Goal: Task Accomplishment & Management: Use online tool/utility

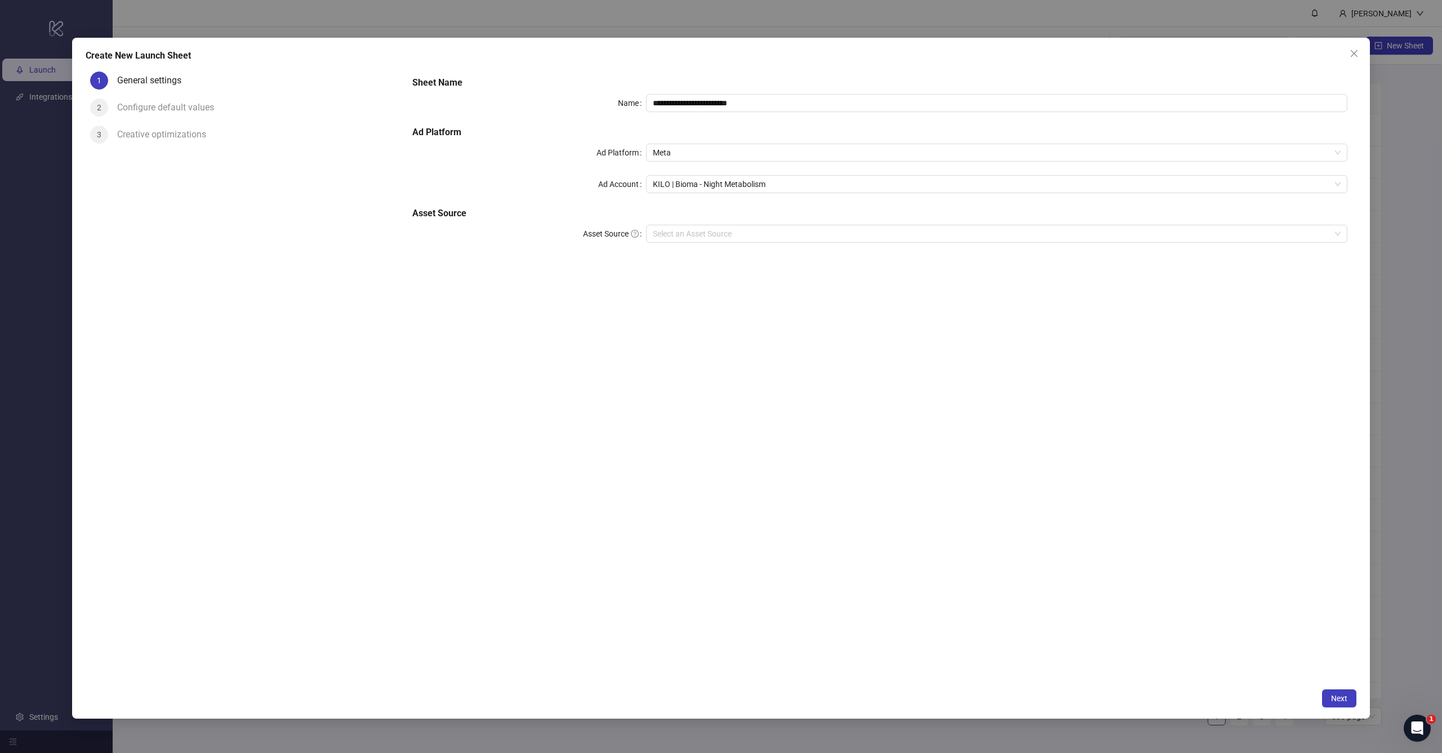
type input "**********"
click at [908, 355] on div "**********" at bounding box center [879, 375] width 953 height 616
click at [1343, 697] on span "Next" at bounding box center [1339, 698] width 16 height 9
click at [725, 241] on input "Asset Source" at bounding box center [992, 233] width 678 height 17
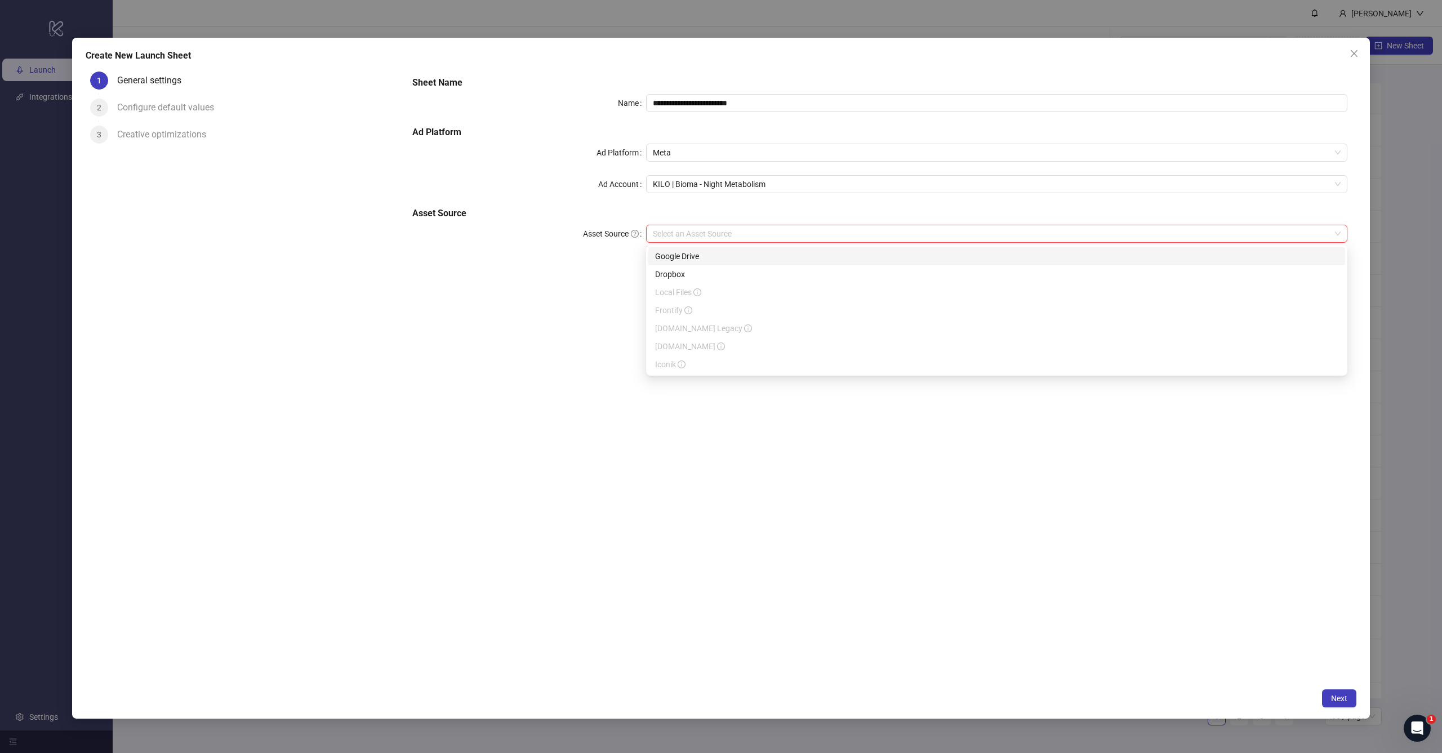
click at [715, 257] on div "Google Drive" at bounding box center [996, 256] width 683 height 12
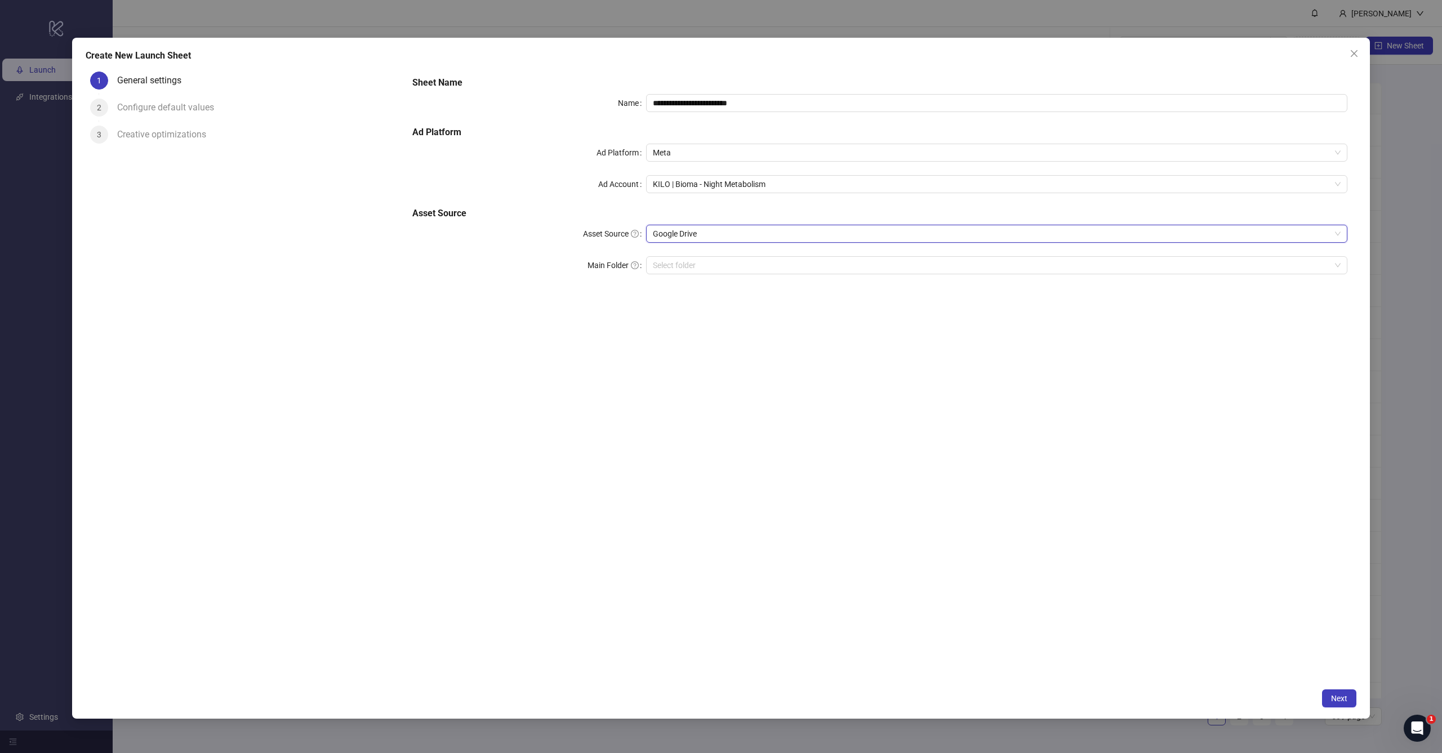
click at [719, 364] on div "**********" at bounding box center [879, 375] width 953 height 616
click at [1347, 701] on span "Next" at bounding box center [1339, 698] width 16 height 9
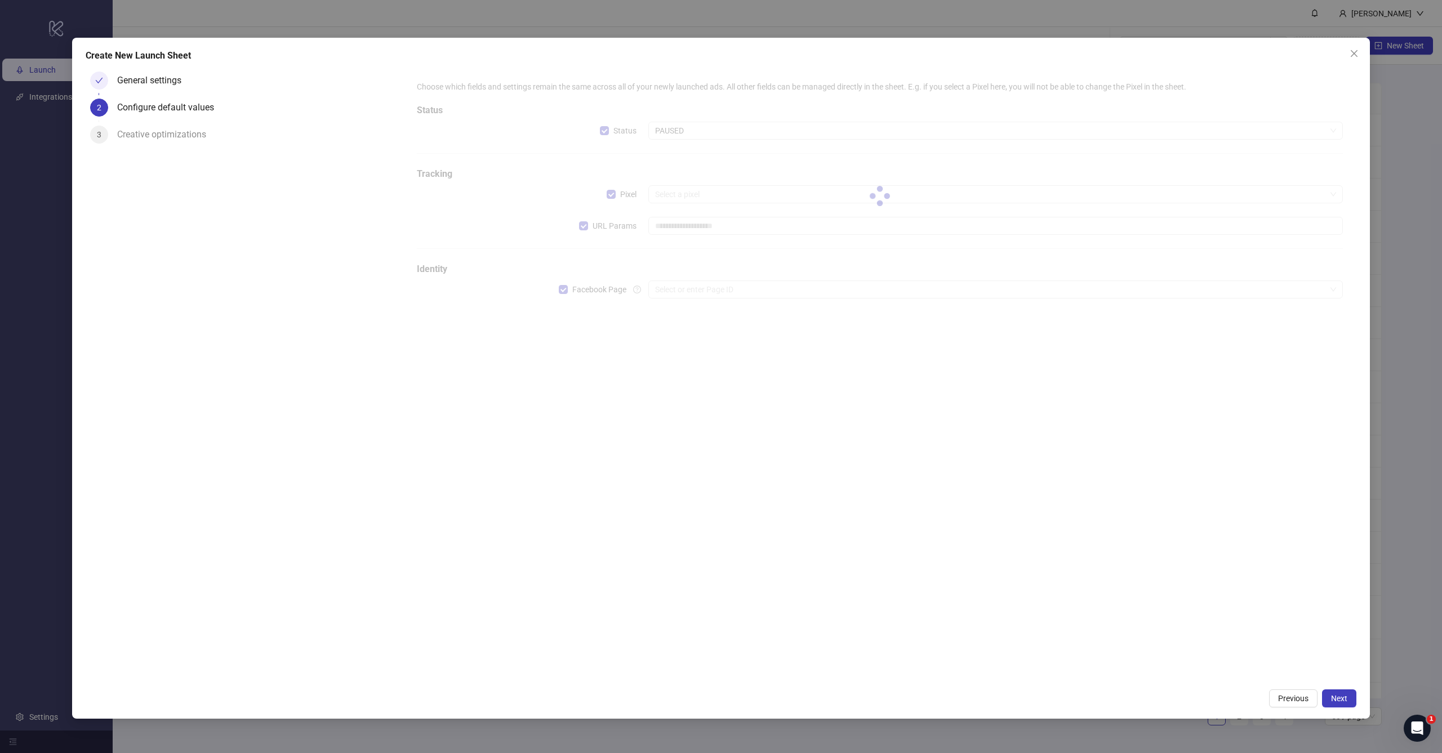
type input "**********"
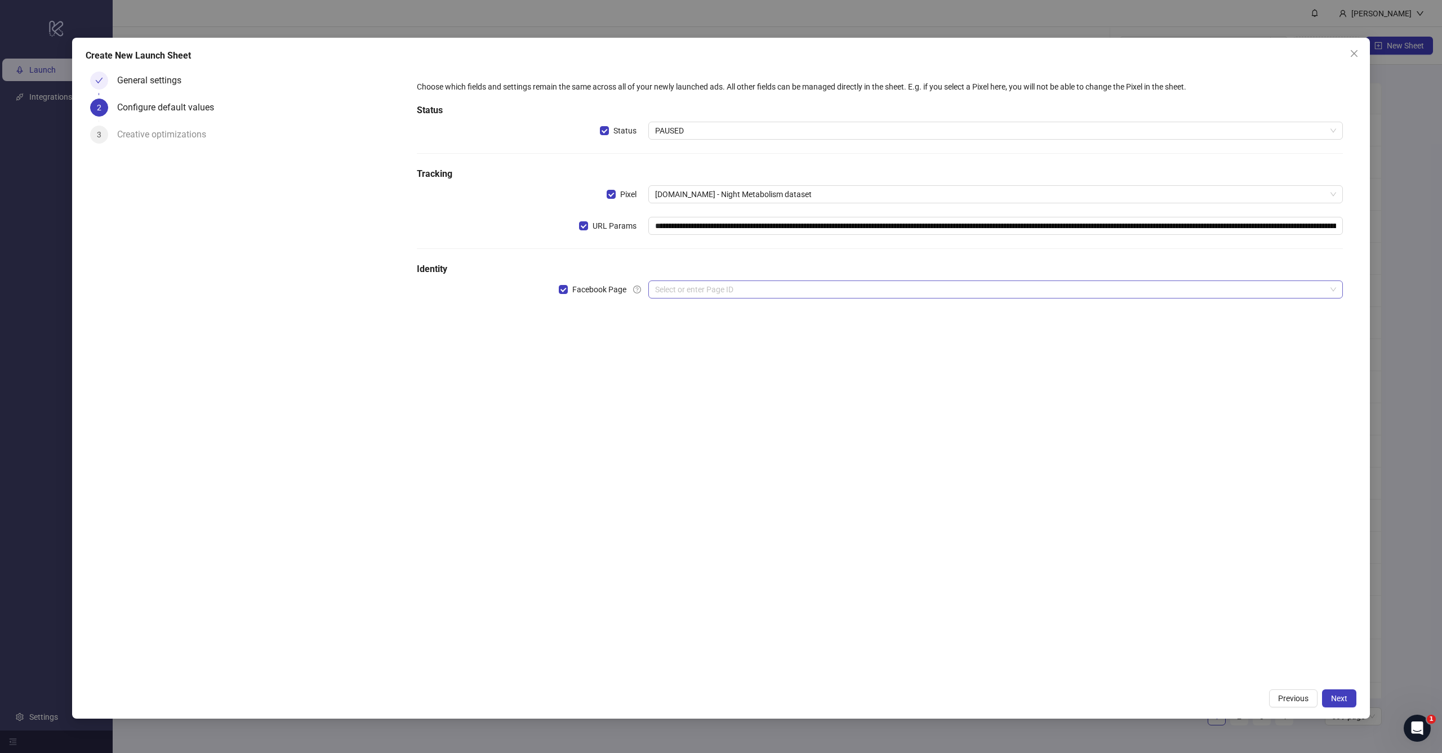
click at [699, 291] on input "search" at bounding box center [990, 289] width 671 height 17
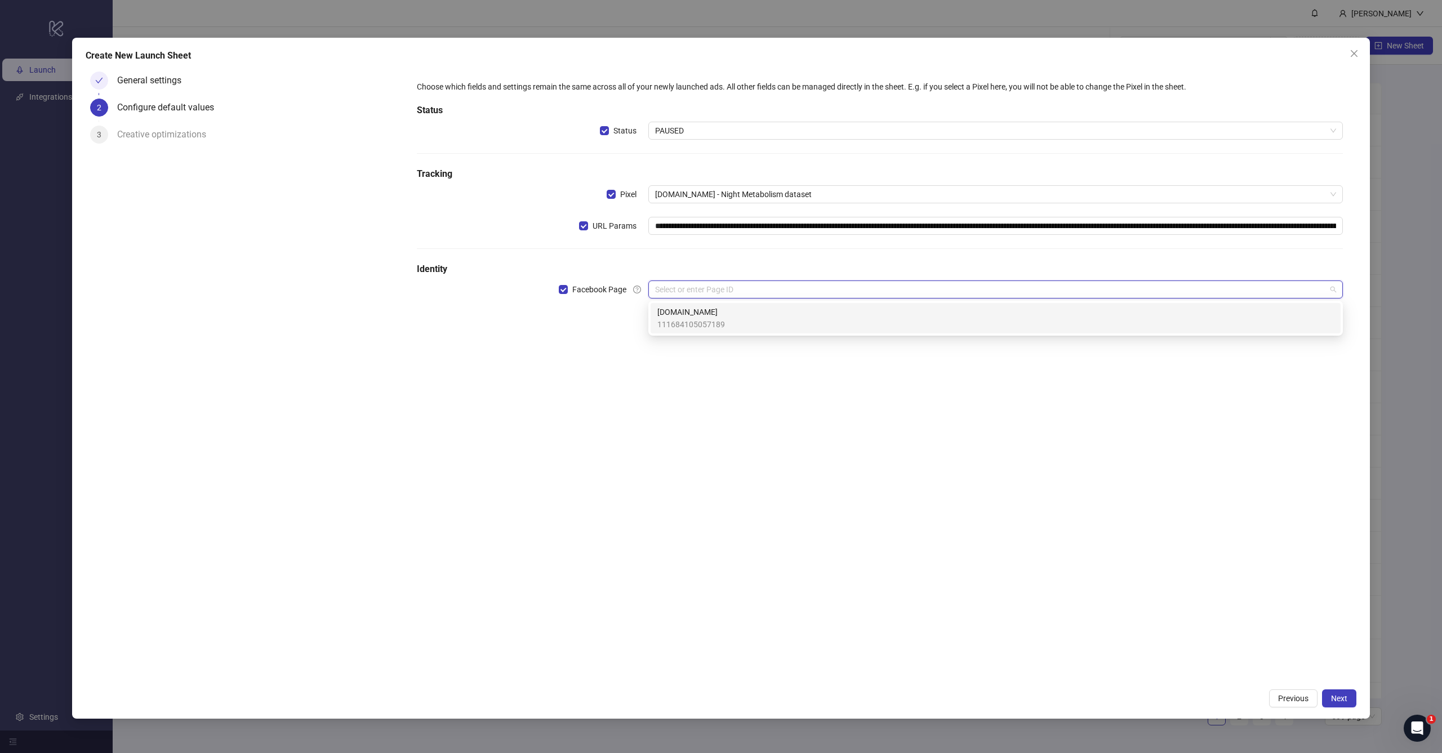
click at [689, 312] on span "[DOMAIN_NAME]" at bounding box center [691, 312] width 68 height 12
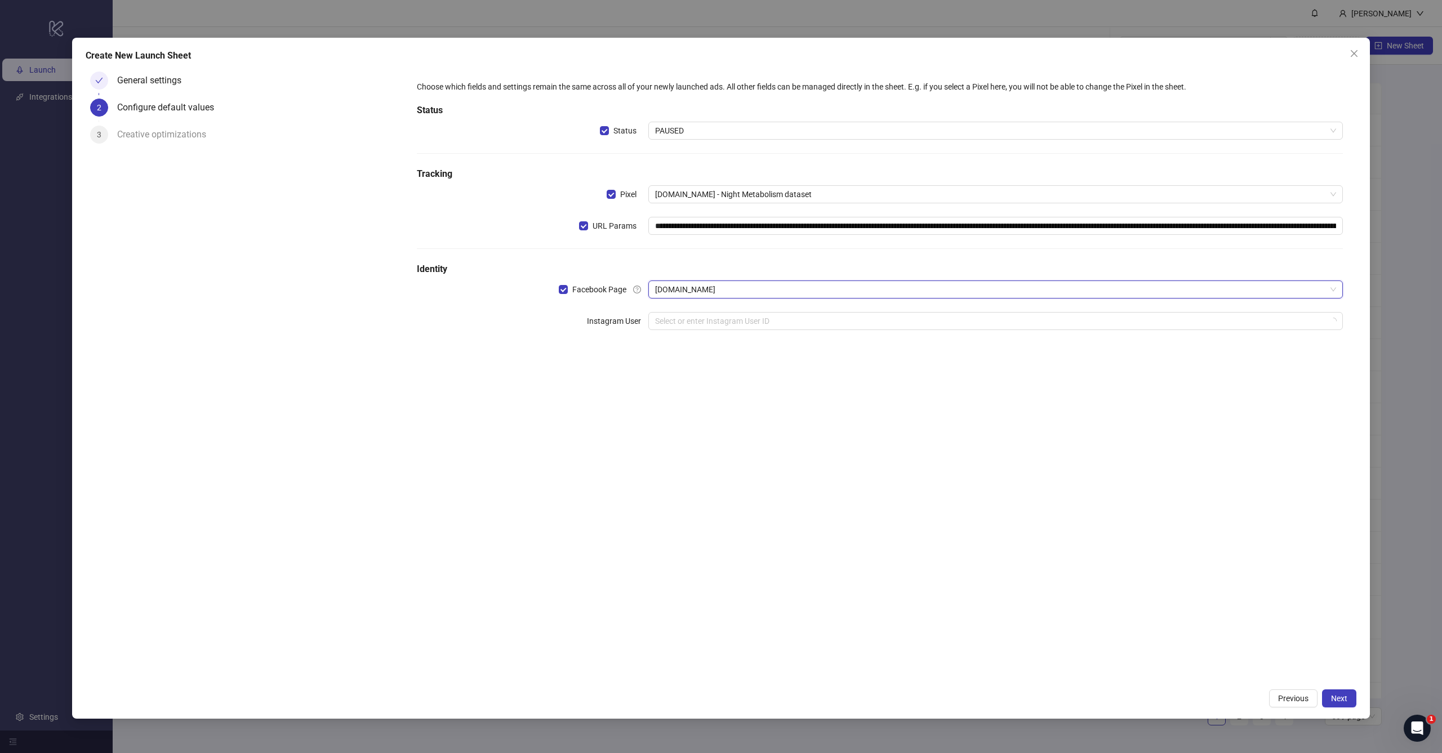
click at [726, 261] on div "**********" at bounding box center [879, 212] width 935 height 272
click at [690, 328] on input "search" at bounding box center [990, 321] width 671 height 17
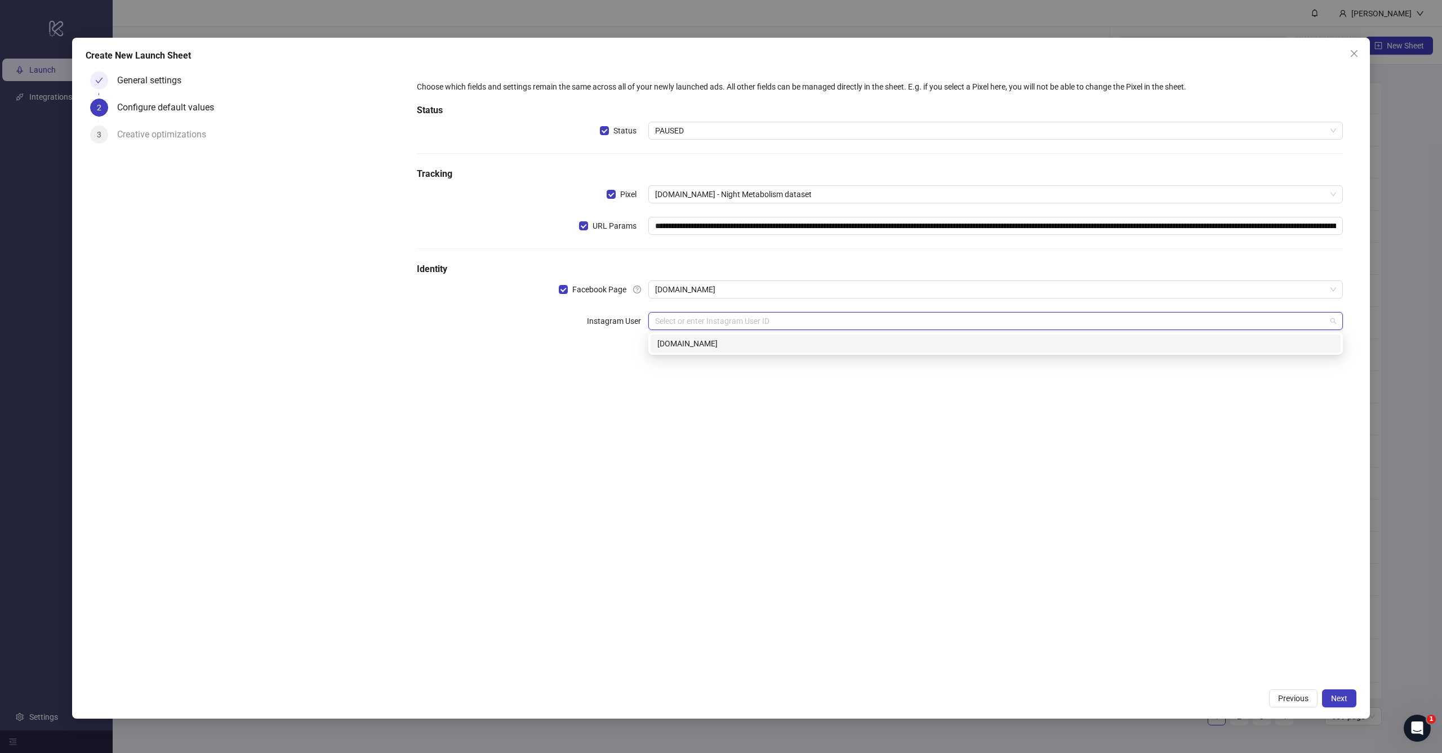
click at [683, 351] on div "[DOMAIN_NAME]" at bounding box center [996, 344] width 690 height 18
click at [975, 604] on div "**********" at bounding box center [879, 375] width 953 height 616
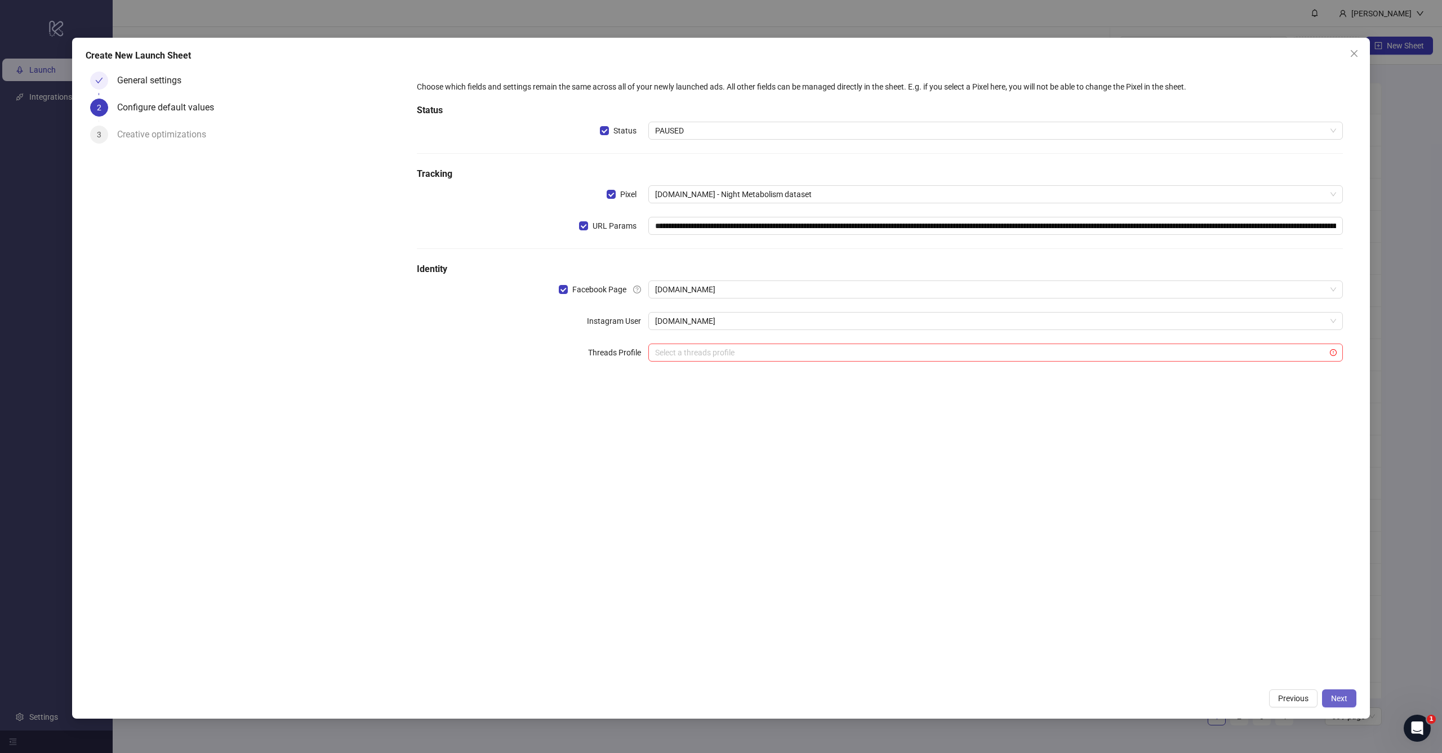
click at [1346, 703] on span "Next" at bounding box center [1339, 698] width 16 height 9
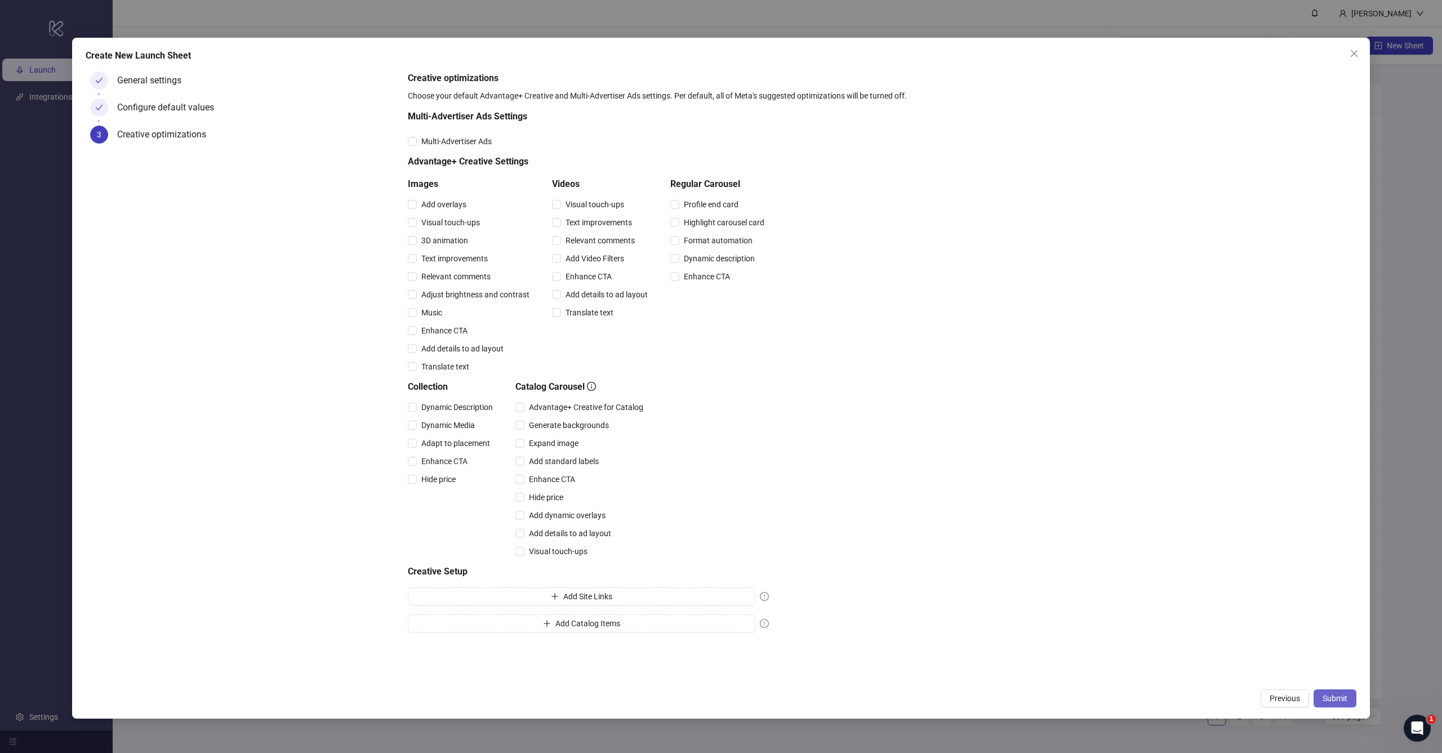
click at [1333, 698] on span "Submit" at bounding box center [1335, 698] width 25 height 9
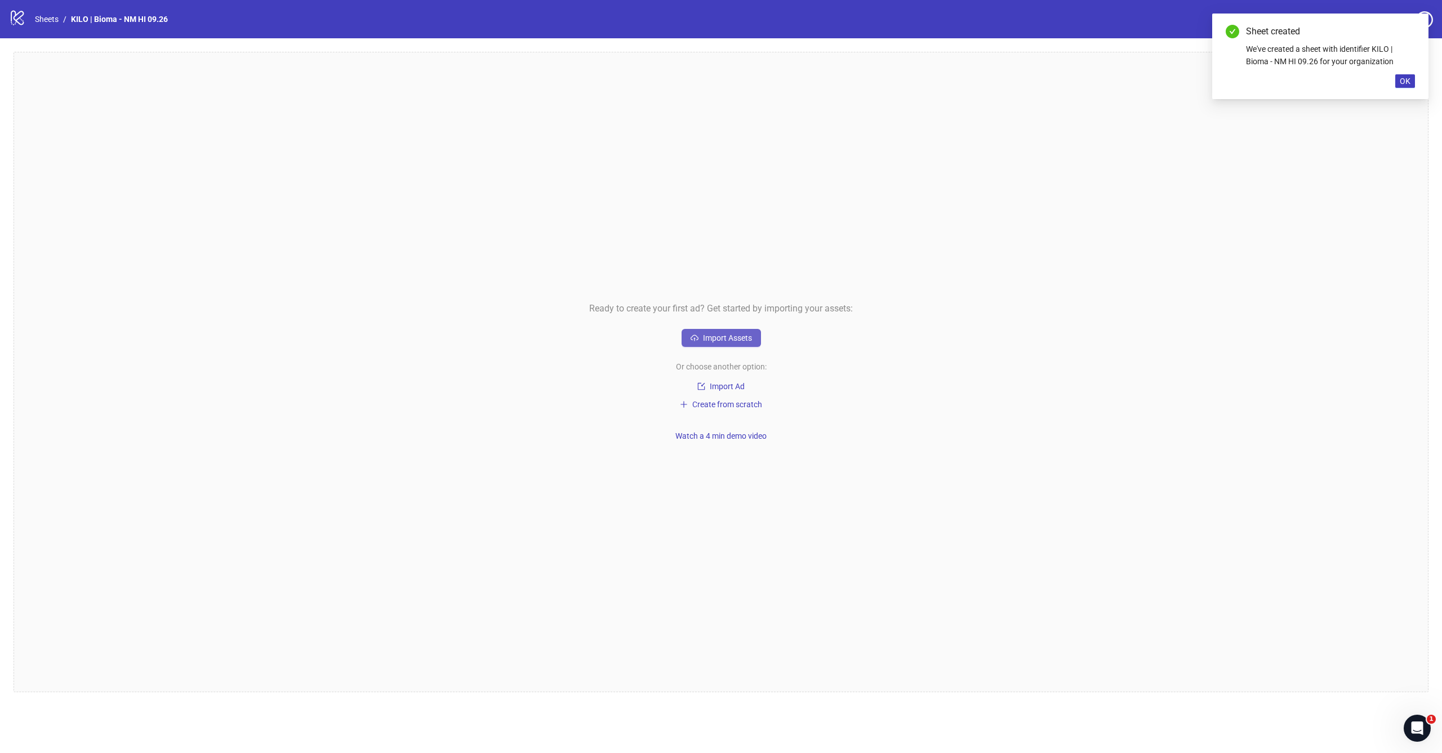
click at [734, 338] on span "Import Assets" at bounding box center [727, 337] width 49 height 9
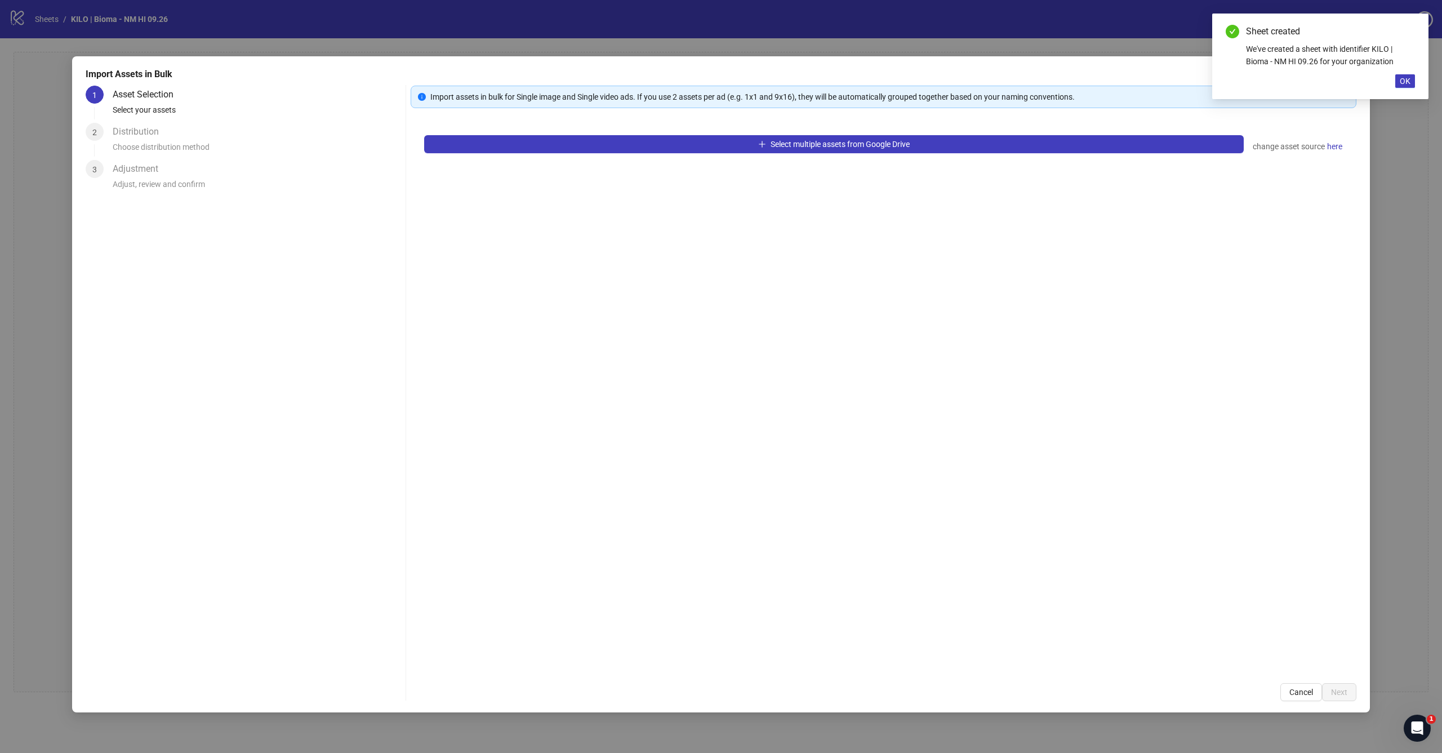
click at [674, 158] on div "Select multiple assets from Google Drive change asset source here" at bounding box center [884, 396] width 946 height 548
click at [688, 143] on button "Select multiple assets from Google Drive" at bounding box center [834, 144] width 820 height 18
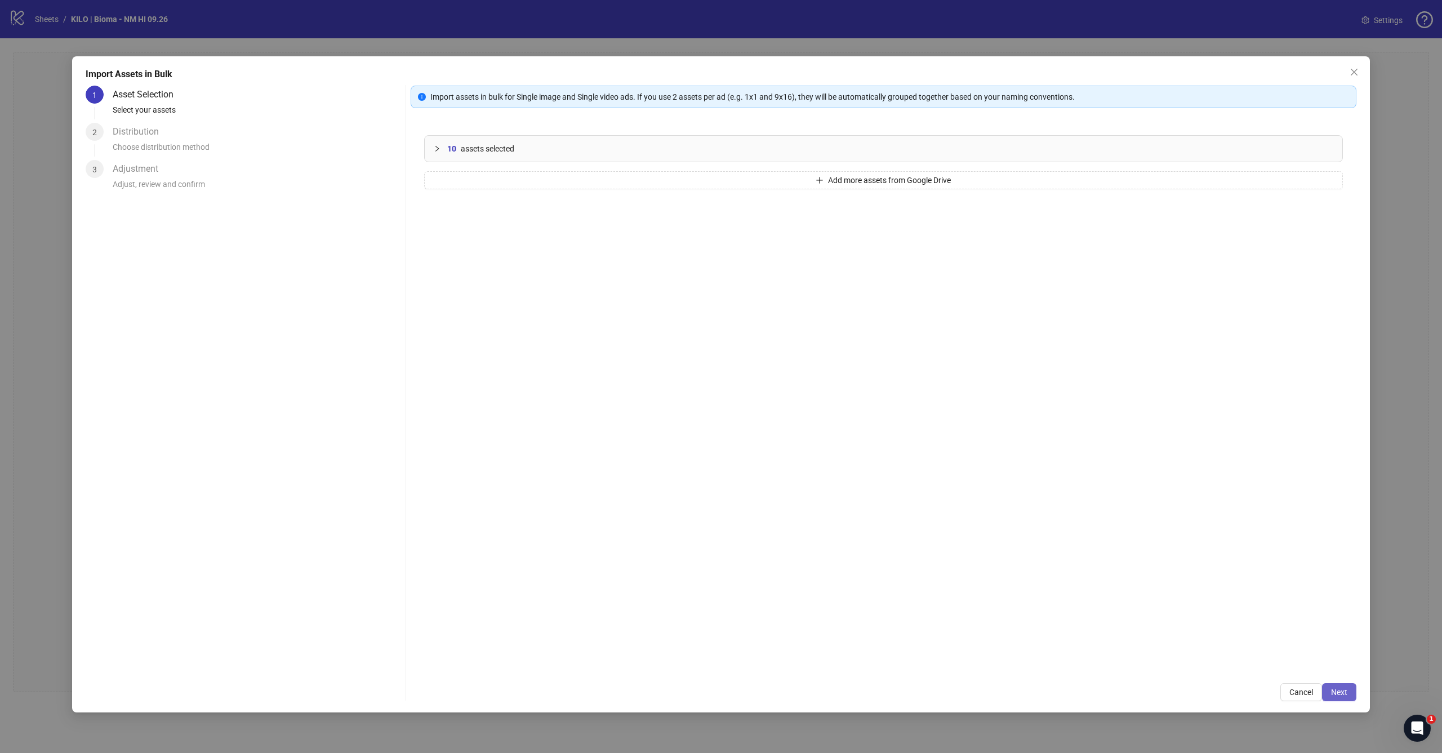
click at [1343, 696] on span "Next" at bounding box center [1339, 692] width 16 height 9
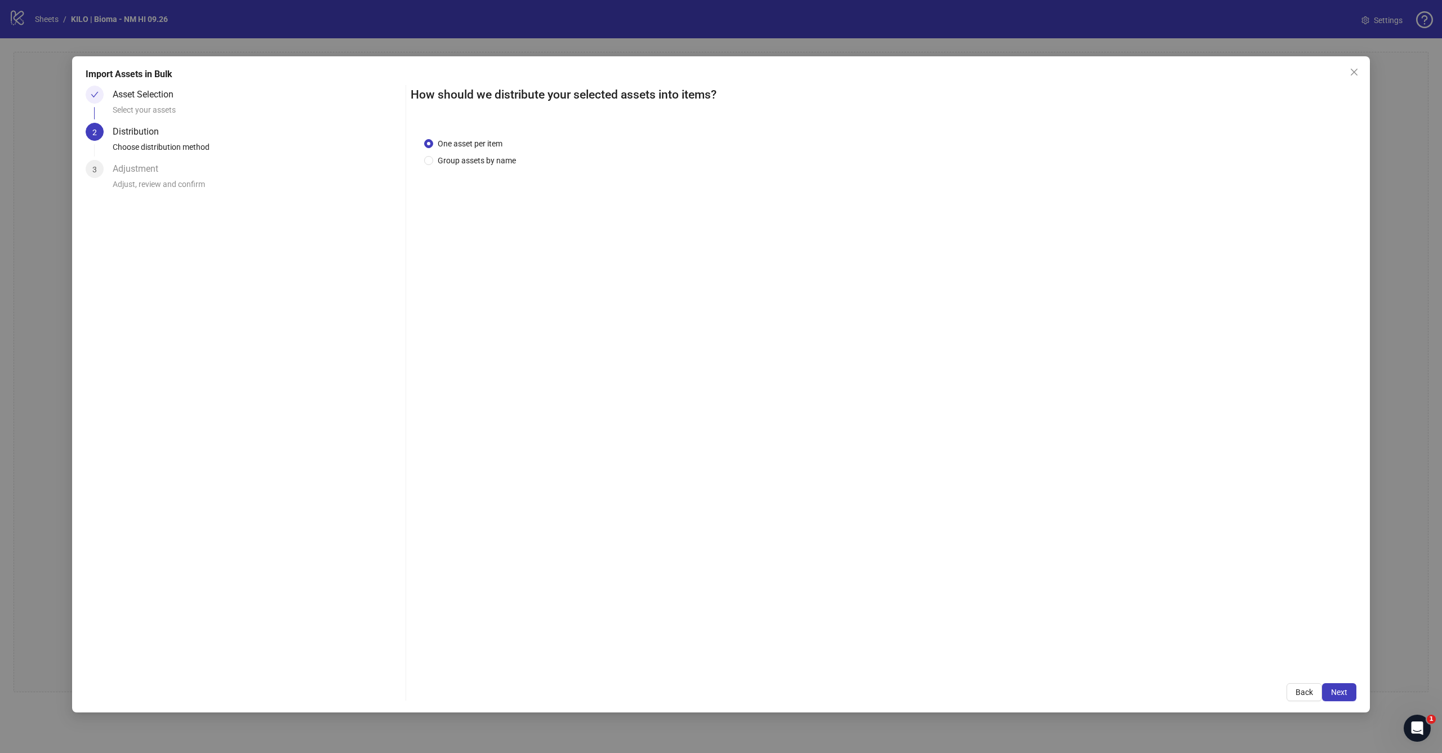
click at [1343, 696] on span "Next" at bounding box center [1339, 692] width 16 height 9
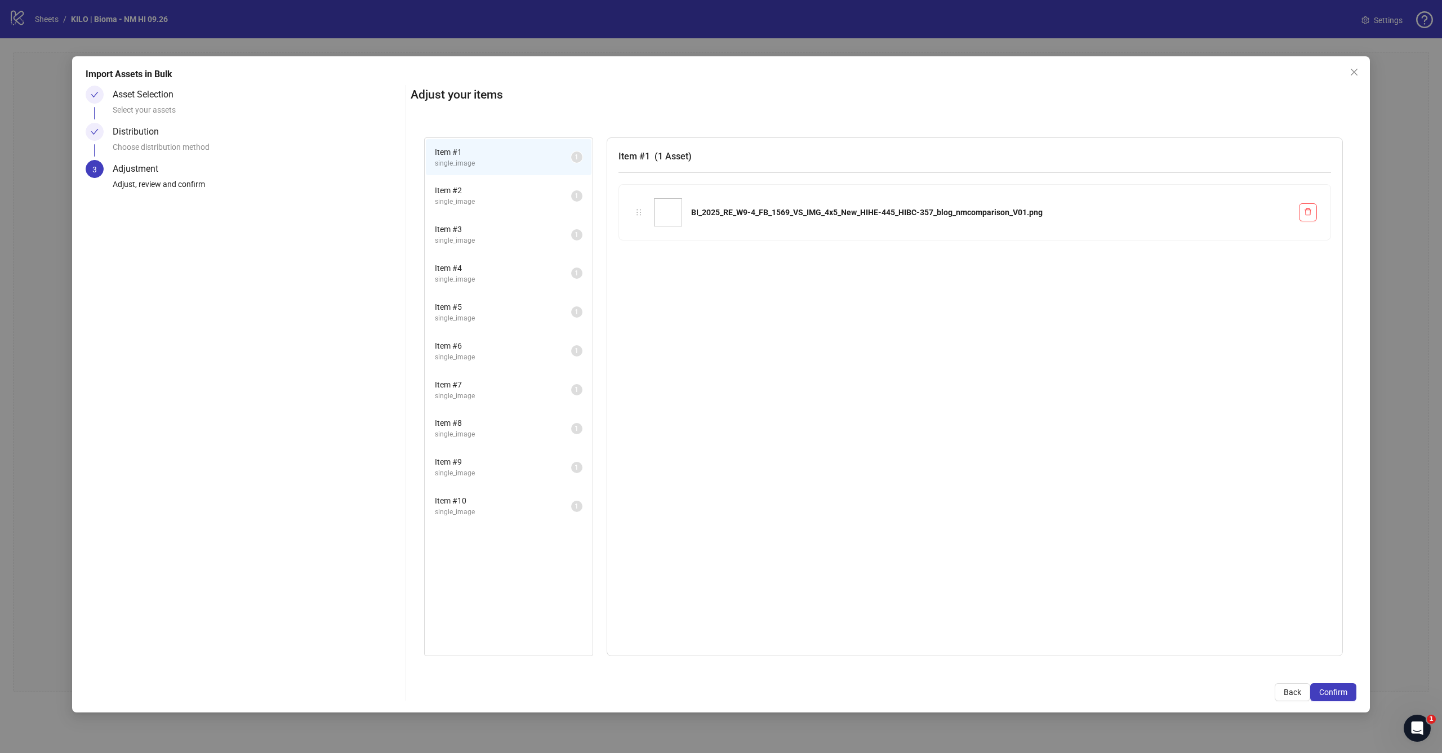
click at [1343, 696] on span "Confirm" at bounding box center [1333, 692] width 28 height 9
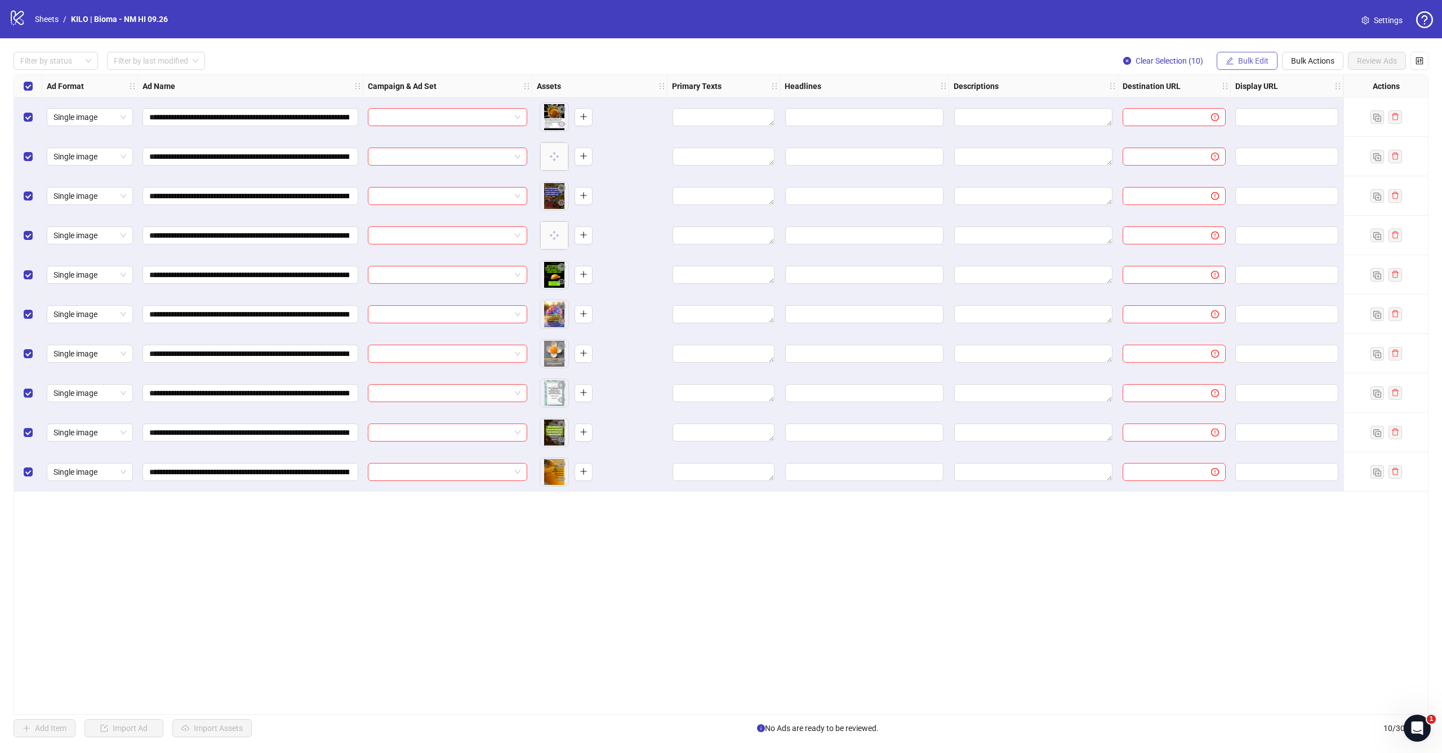
click at [1236, 60] on button "Bulk Edit" at bounding box center [1247, 61] width 61 height 18
click at [1231, 121] on span "Campaign & Ad Set" at bounding box center [1258, 119] width 67 height 12
click at [1164, 114] on input "search" at bounding box center [1211, 109] width 202 height 17
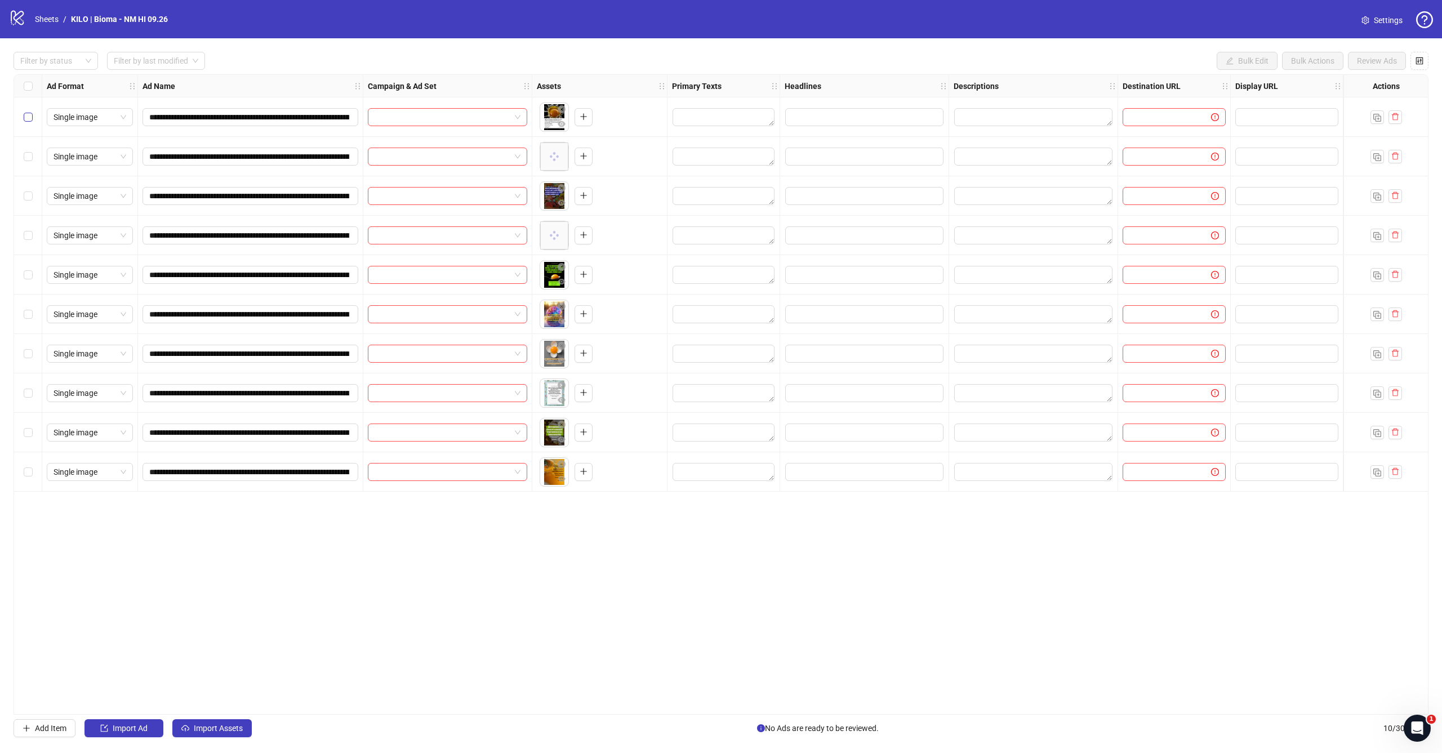
click at [32, 111] on label "Select row 1" at bounding box center [28, 117] width 9 height 12
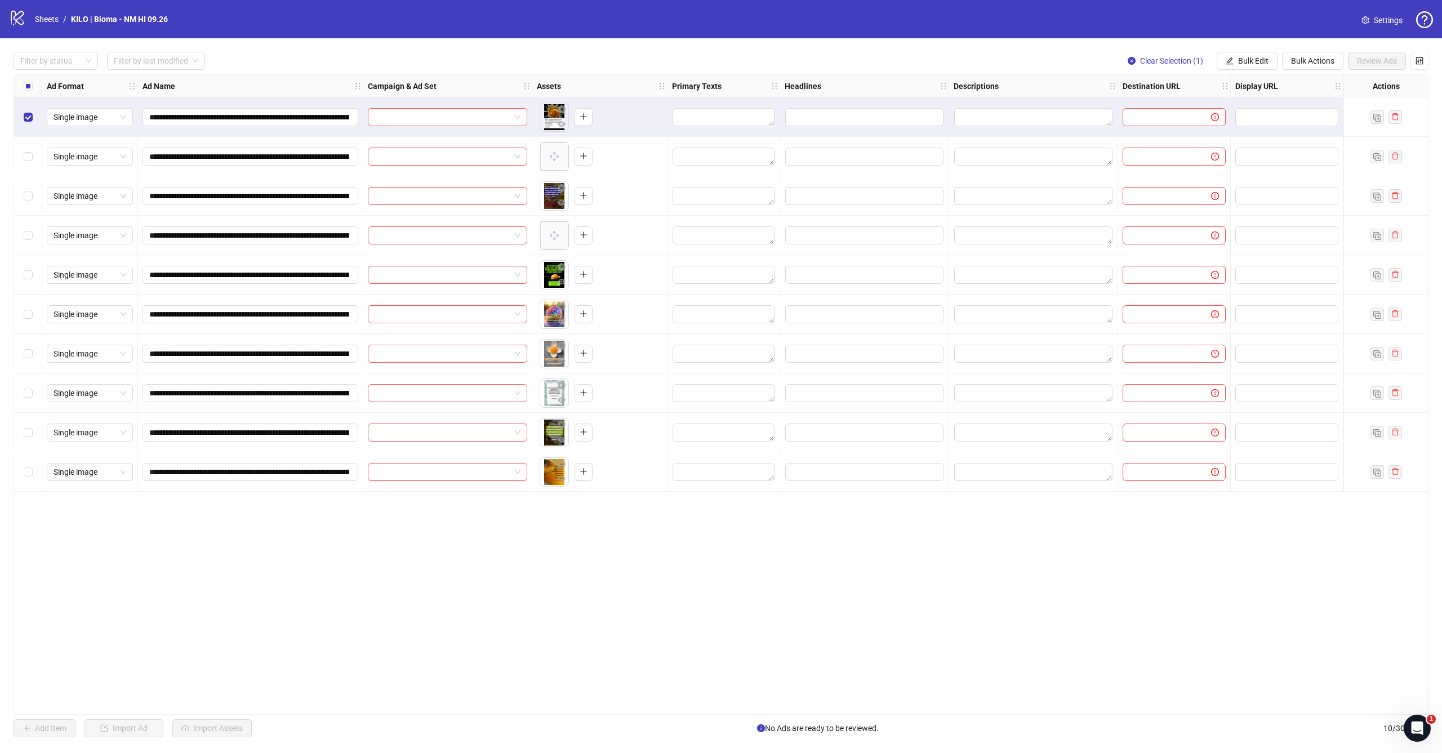
click at [29, 148] on div "Select row 2" at bounding box center [28, 156] width 28 height 39
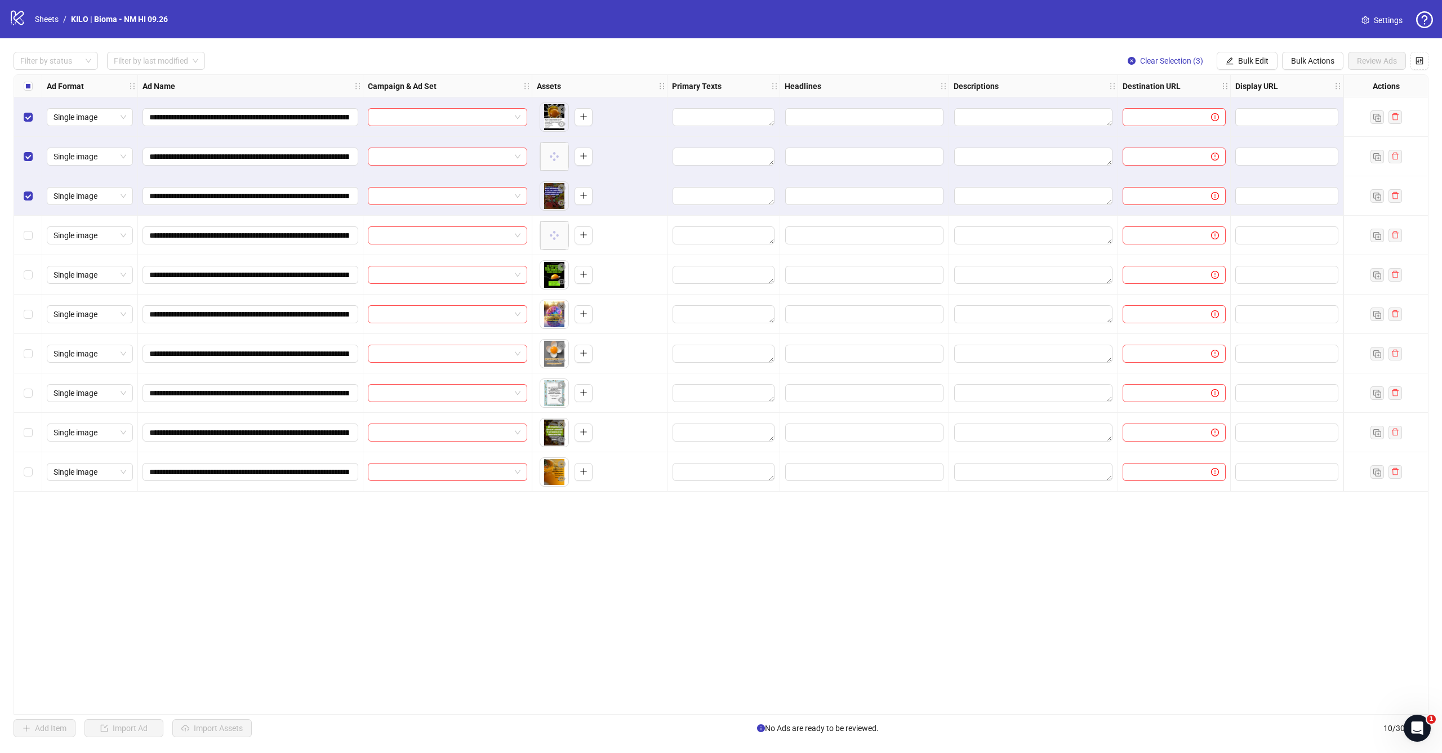
click at [28, 226] on div "Select row 4" at bounding box center [28, 235] width 28 height 39
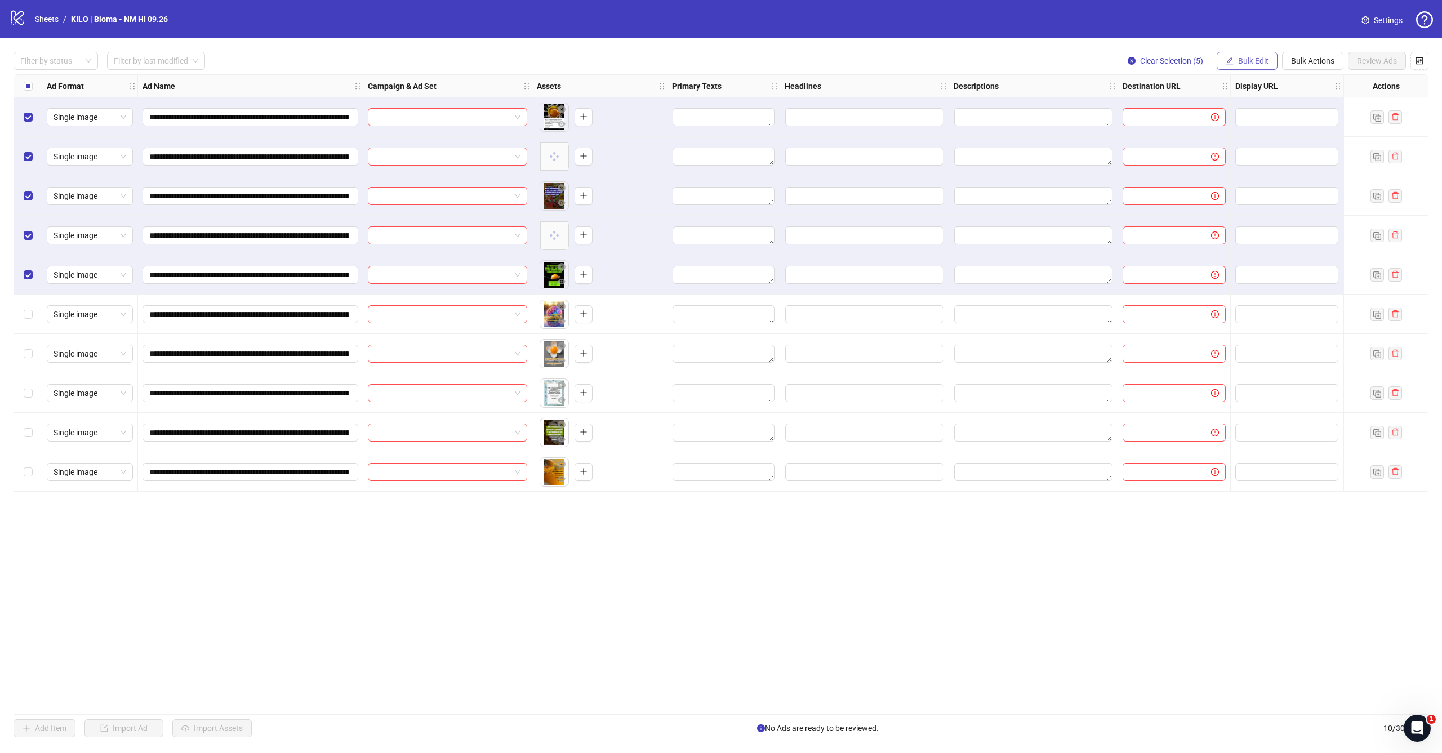
click at [1266, 63] on span "Bulk Edit" at bounding box center [1253, 60] width 30 height 9
click at [1259, 122] on span "Campaign & Ad Set" at bounding box center [1258, 119] width 67 height 12
click at [1168, 111] on input "search" at bounding box center [1211, 109] width 202 height 17
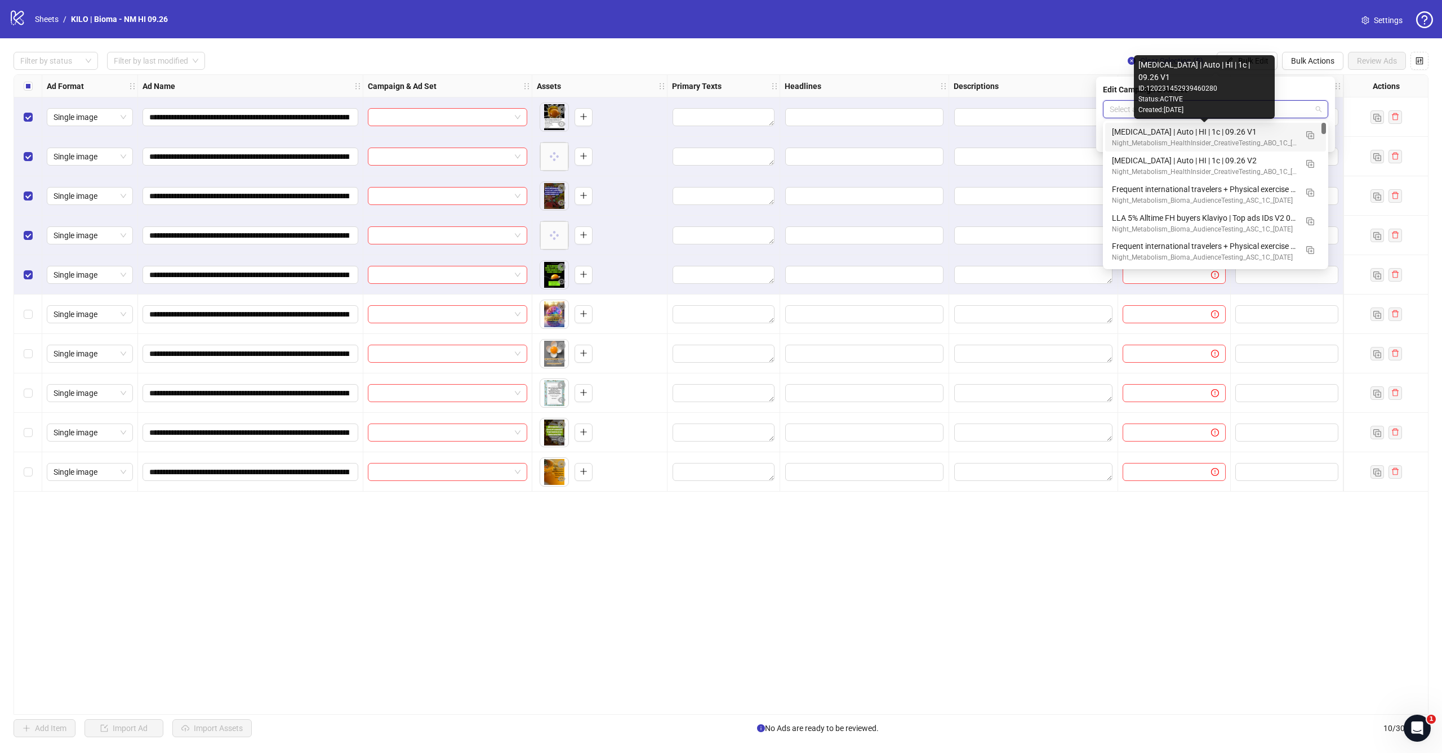
click at [1168, 134] on div "[MEDICAL_DATA] | Auto | HI | 1c | 09.26 V1" at bounding box center [1204, 132] width 185 height 12
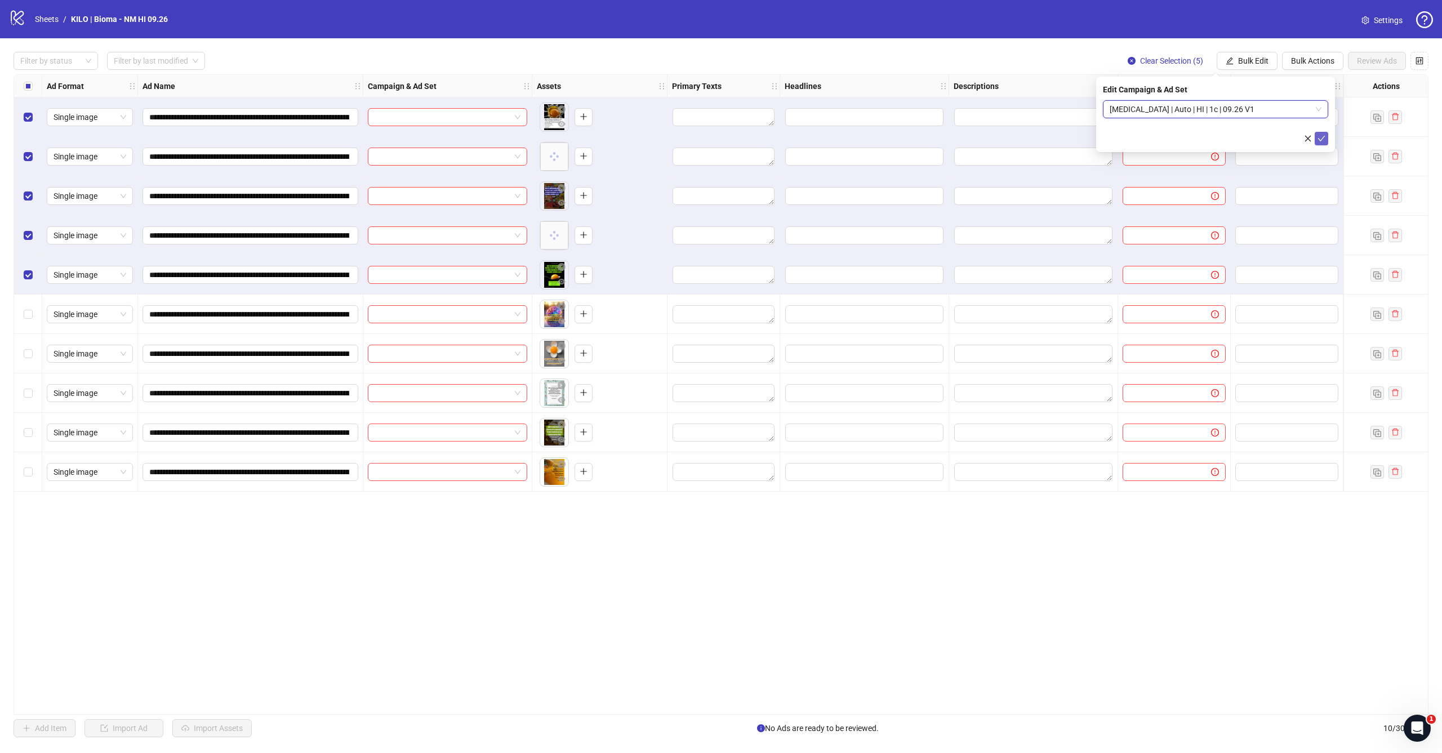
click at [1323, 141] on icon "check" at bounding box center [1321, 139] width 8 height 8
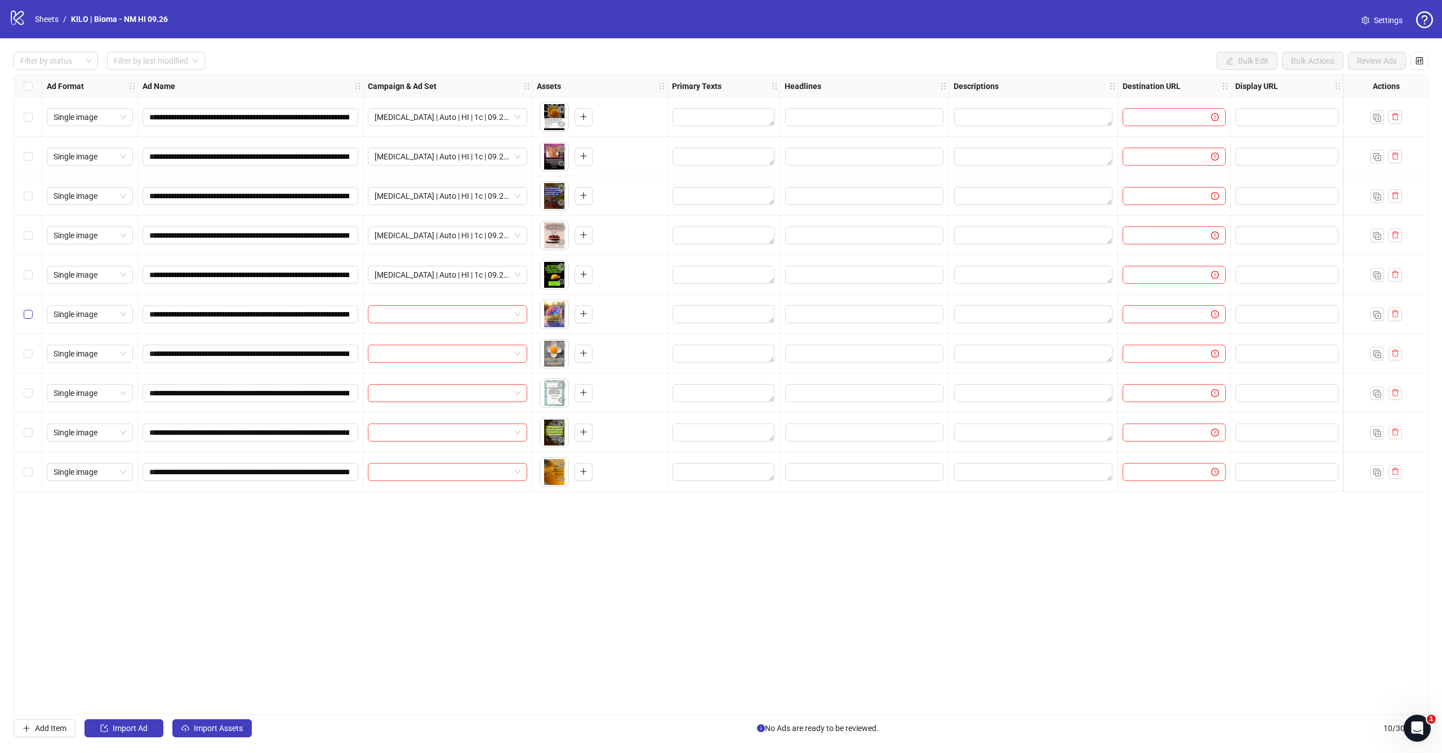
click at [29, 317] on span "Select row 6" at bounding box center [28, 314] width 9 height 9
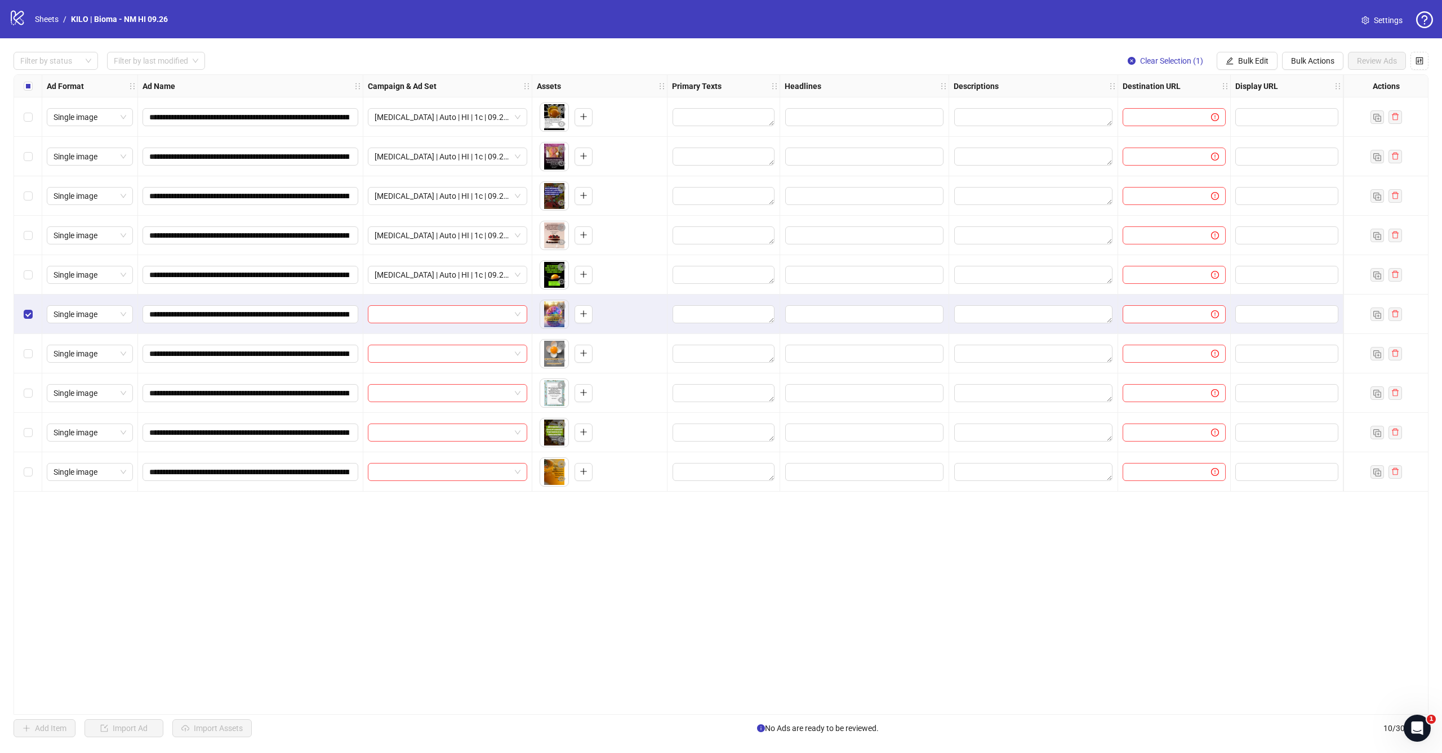
click at [29, 344] on div "Select row 7" at bounding box center [28, 353] width 28 height 39
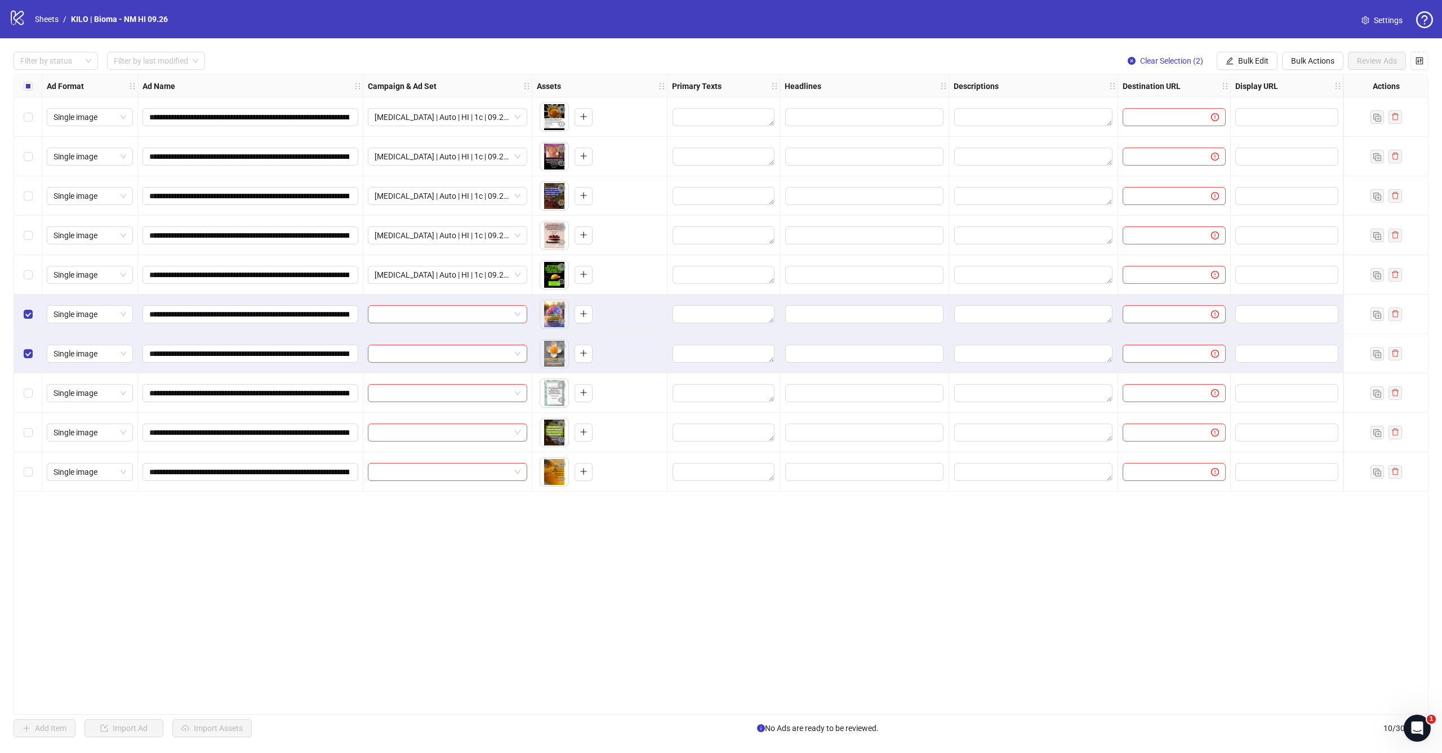
click at [29, 383] on div "Select row 8" at bounding box center [28, 392] width 28 height 39
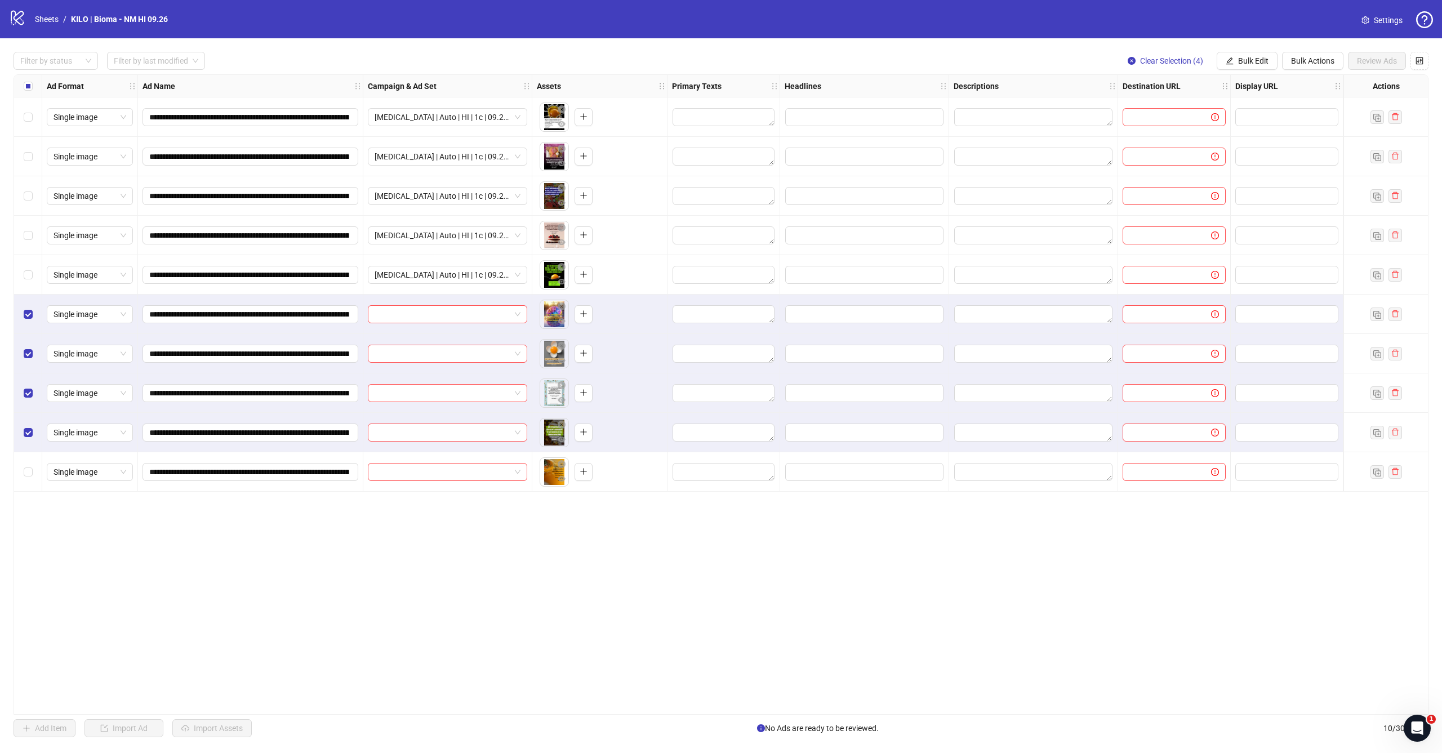
click at [28, 465] on div "Select row 10" at bounding box center [28, 471] width 28 height 39
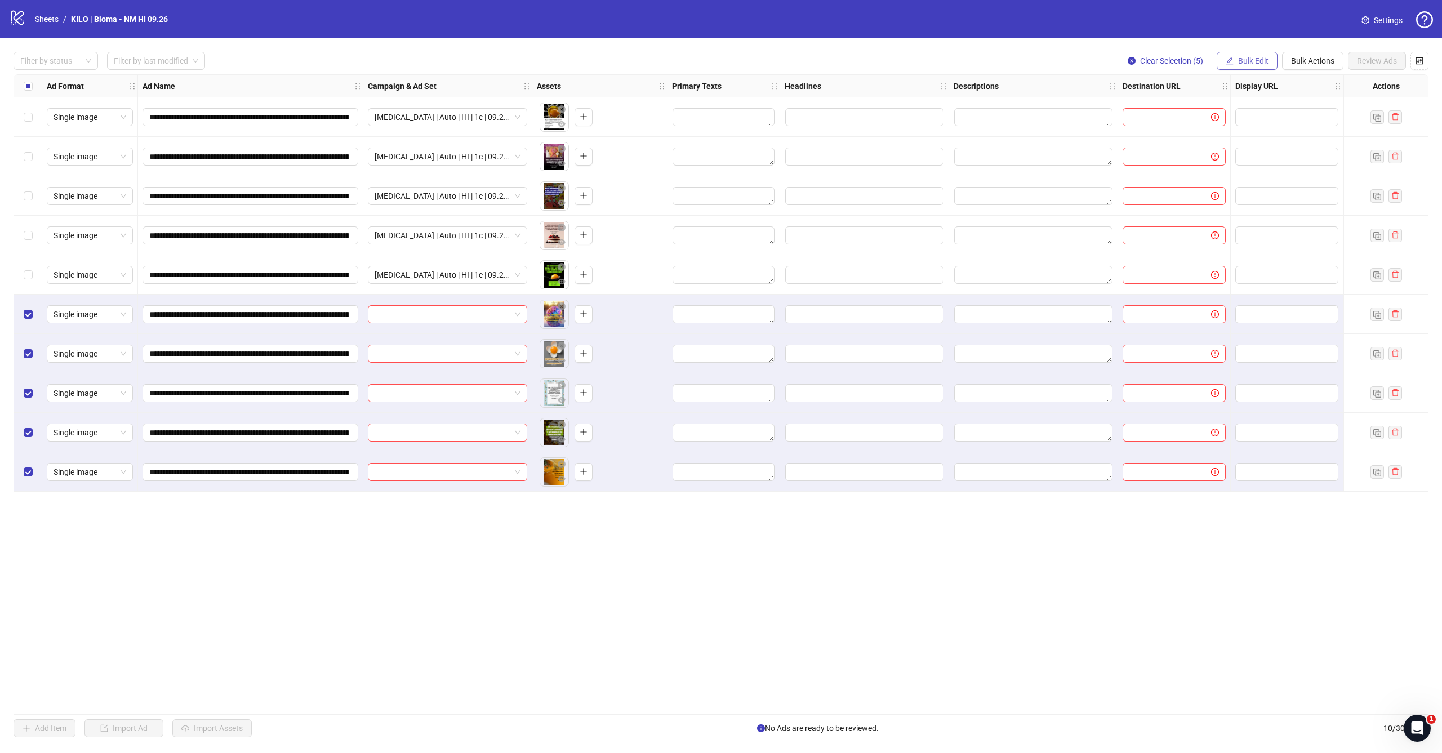
click at [1230, 69] on button "Bulk Edit" at bounding box center [1247, 61] width 61 height 18
click at [1231, 124] on span "Campaign & Ad Set" at bounding box center [1258, 119] width 67 height 12
click at [1209, 110] on input "search" at bounding box center [1211, 109] width 202 height 17
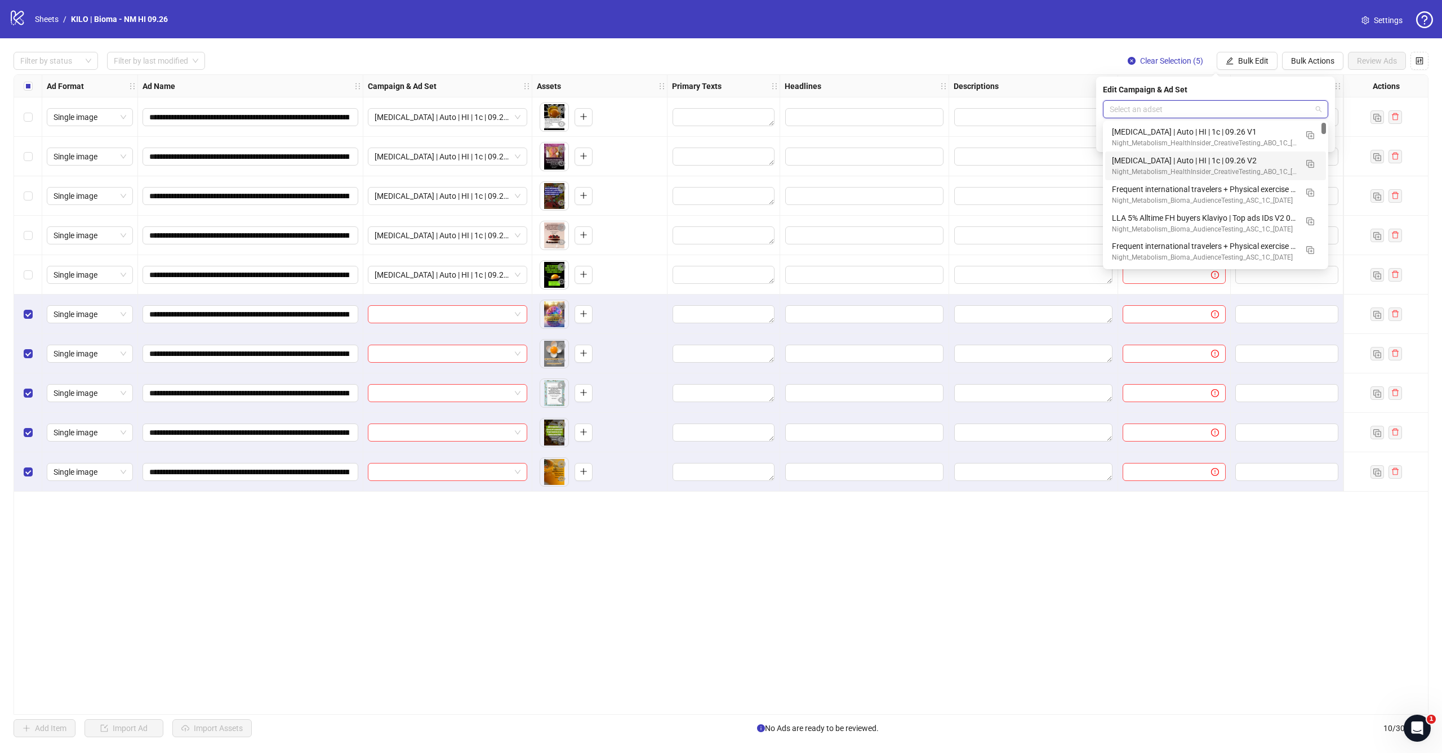
click at [1214, 154] on div "[MEDICAL_DATA] | Auto | HI | 1c | 09.26 V2" at bounding box center [1204, 160] width 185 height 12
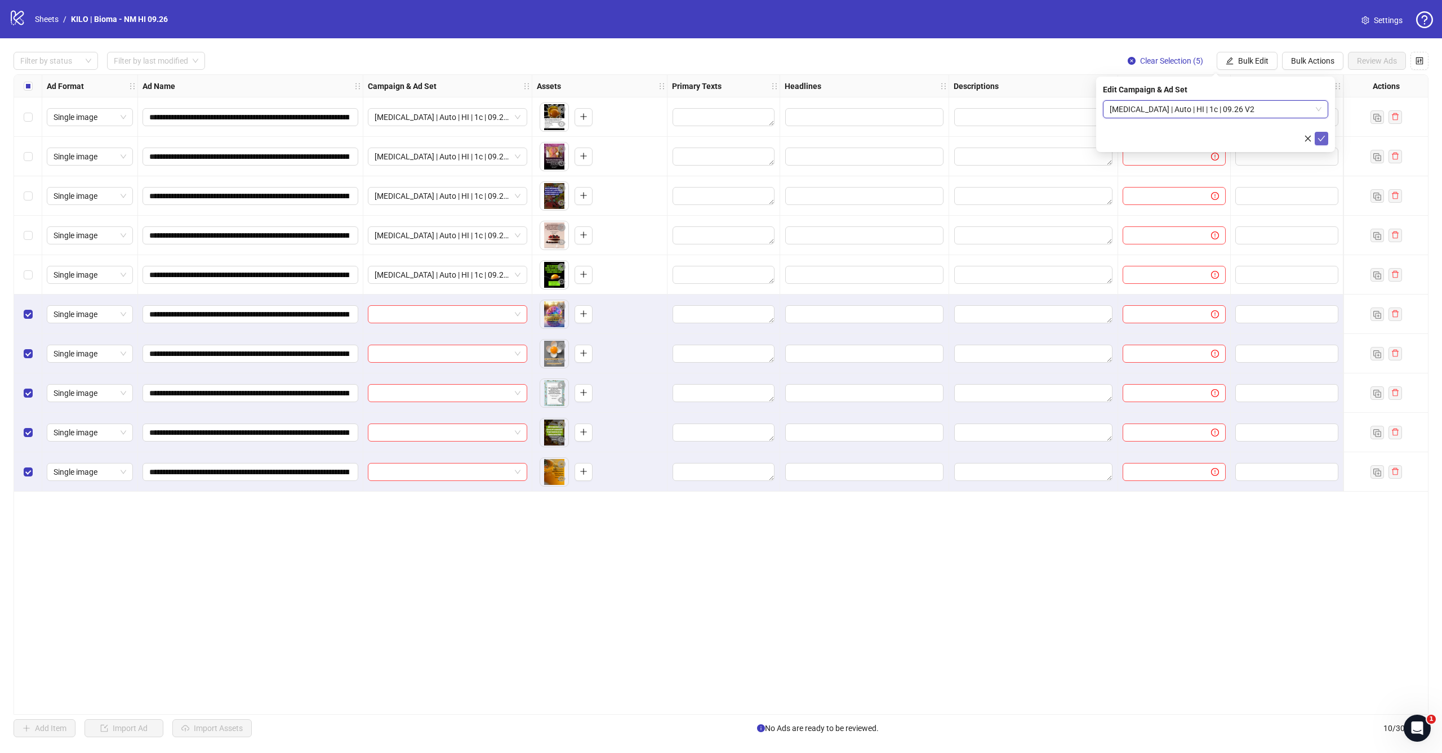
click at [1325, 141] on icon "check" at bounding box center [1321, 139] width 8 height 8
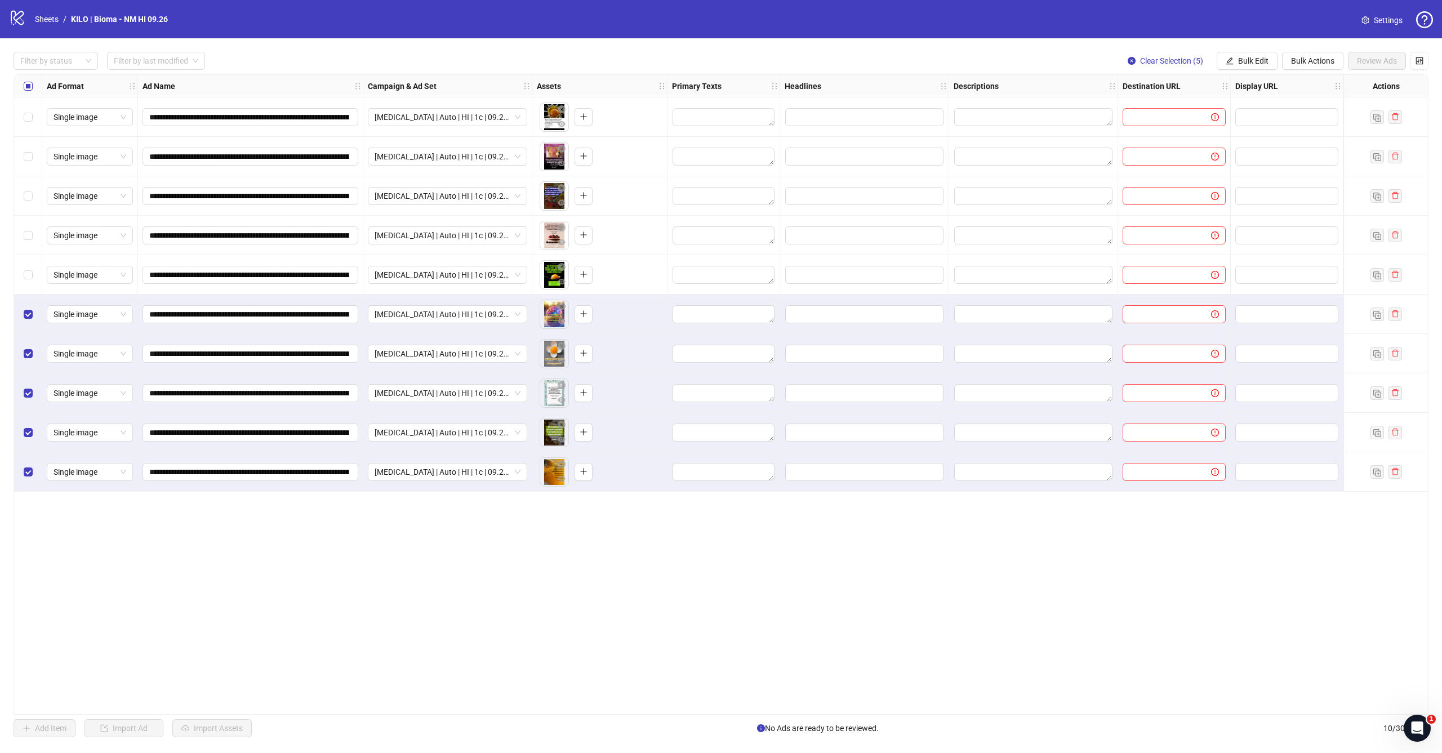
click at [30, 87] on span "Select all rows" at bounding box center [28, 86] width 9 height 9
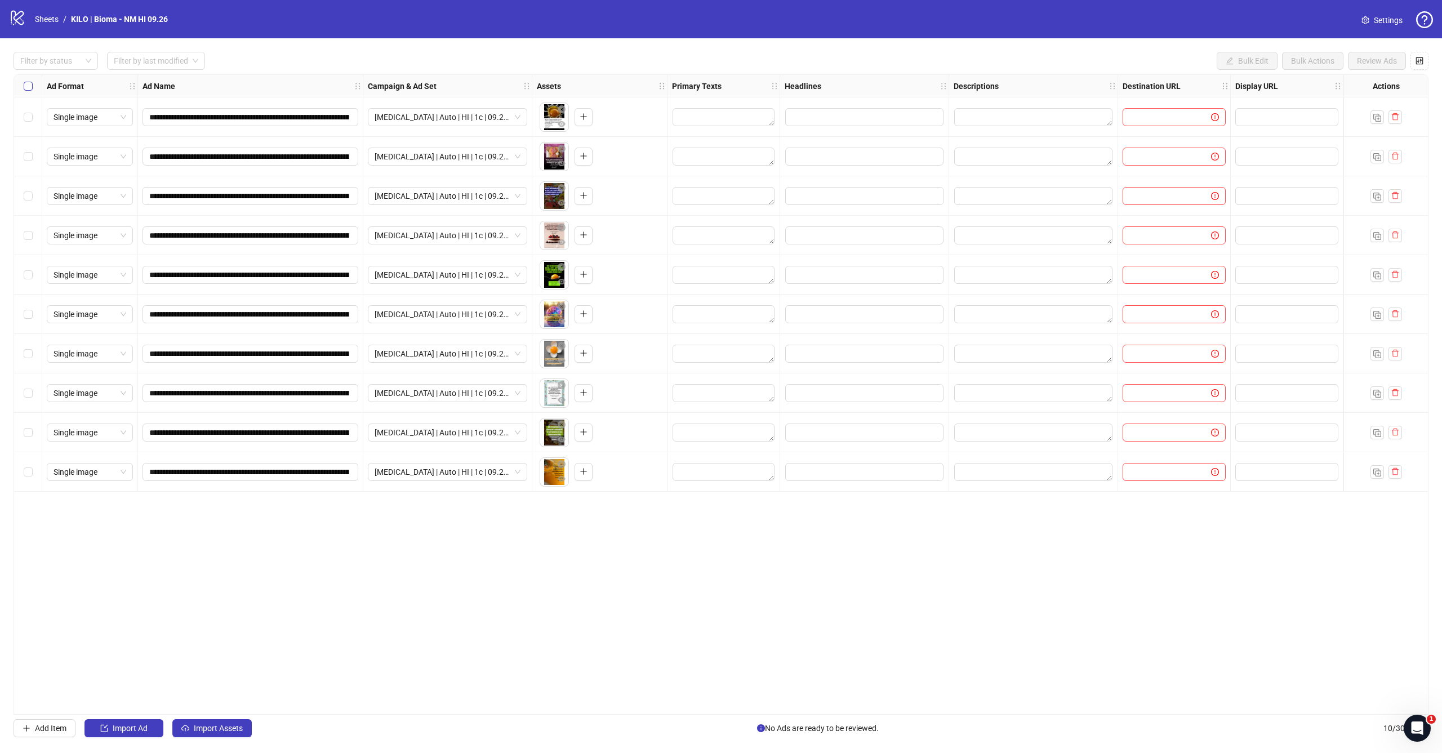
click at [30, 87] on span "Select all rows" at bounding box center [28, 86] width 9 height 9
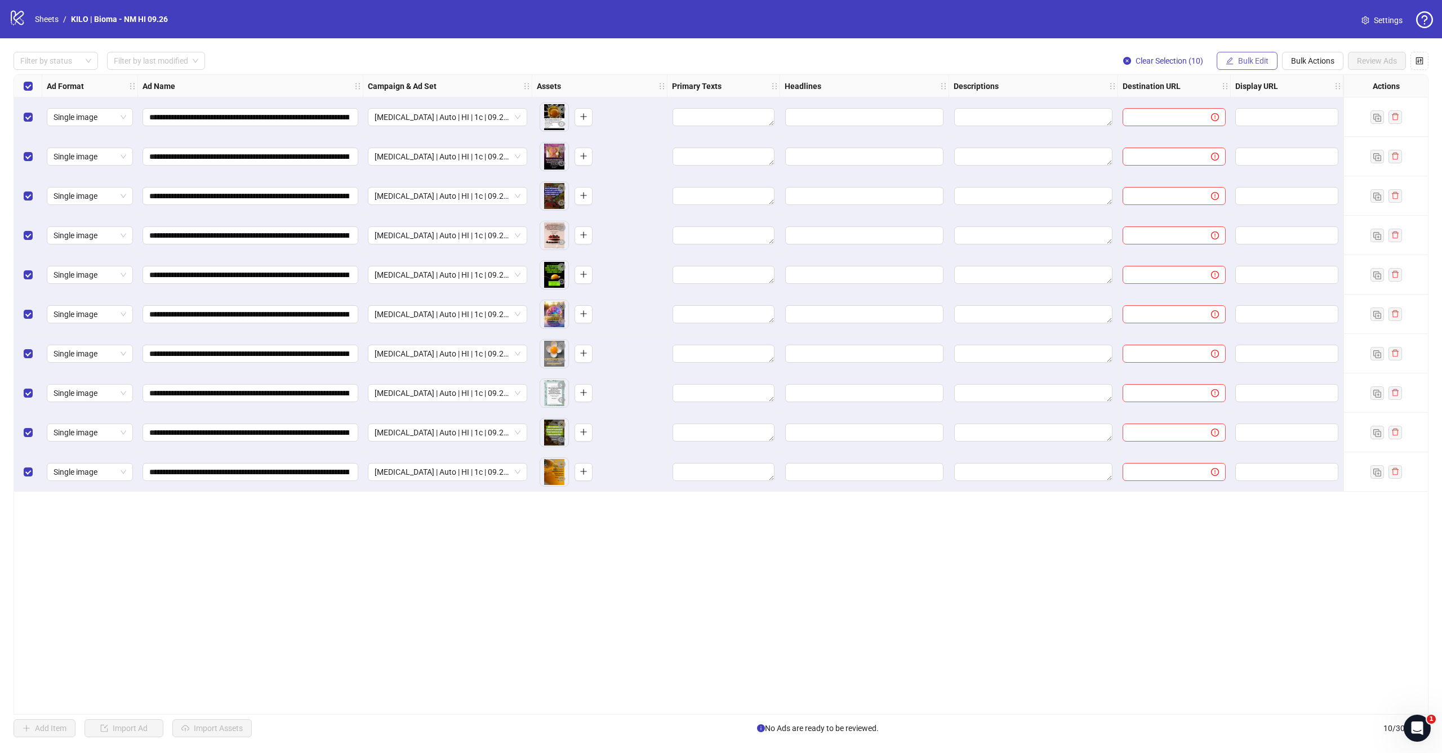
click at [1256, 60] on span "Bulk Edit" at bounding box center [1253, 60] width 30 height 9
click at [1237, 136] on span "Primary Texts" at bounding box center [1258, 137] width 67 height 12
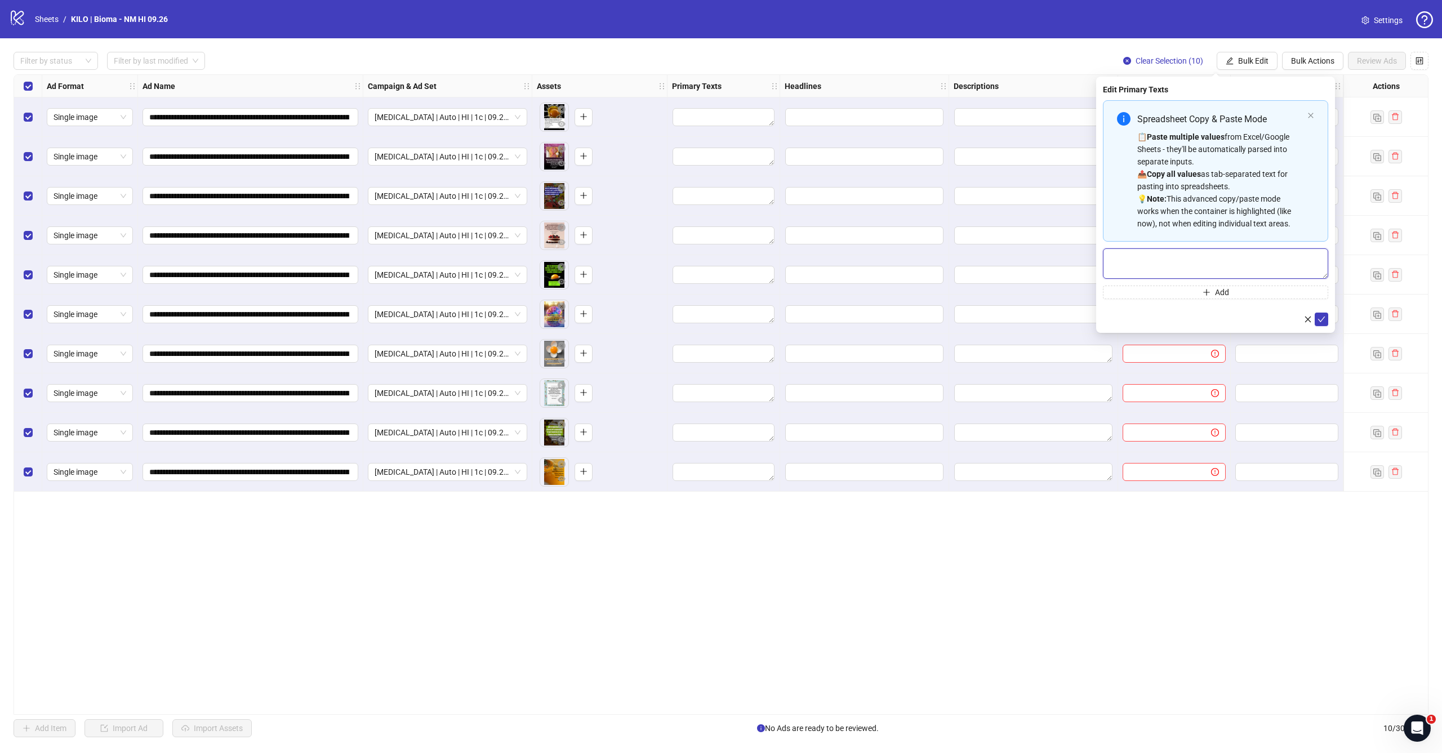
click at [1189, 258] on textarea "Multi-text input container - paste or copy values" at bounding box center [1215, 263] width 225 height 30
paste textarea "**********"
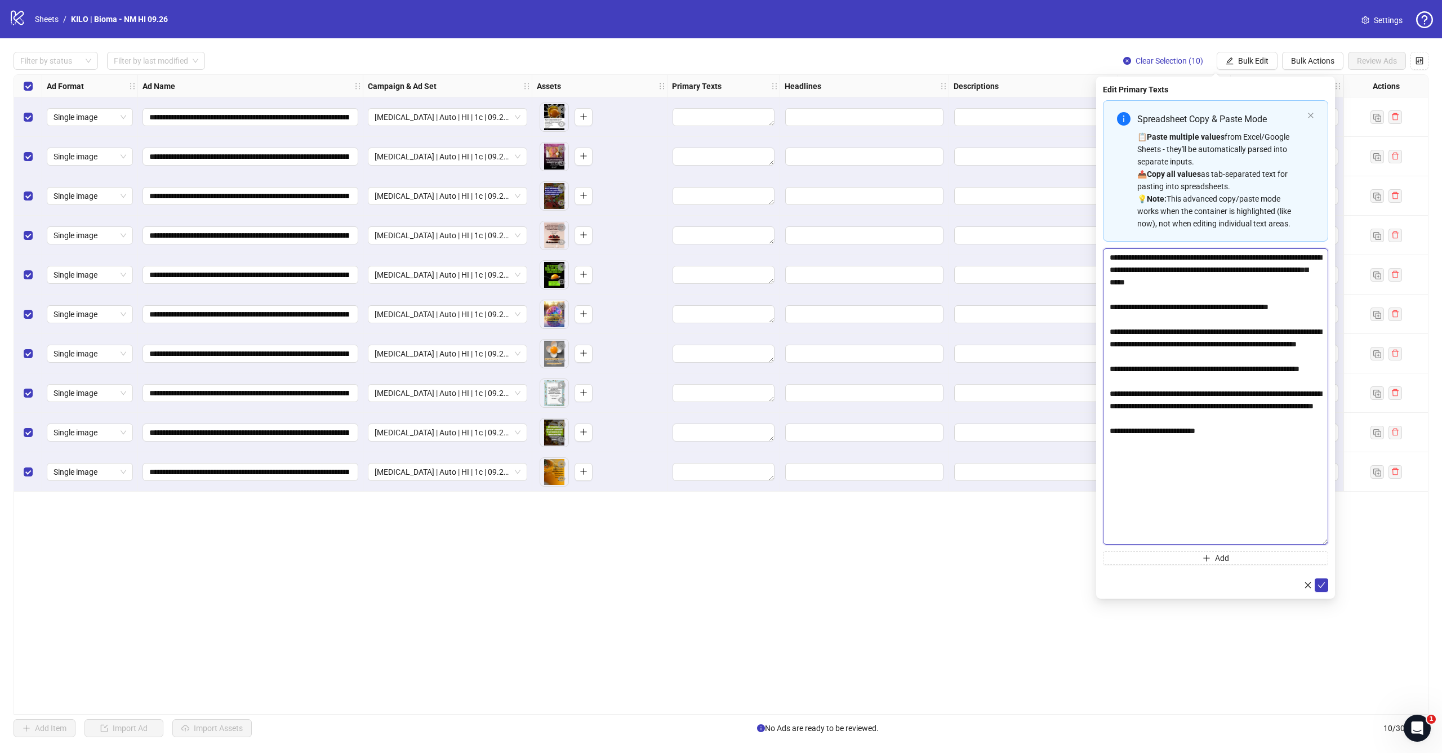
click at [1377, 546] on body "**********" at bounding box center [721, 376] width 1442 height 753
drag, startPoint x: 1118, startPoint y: 465, endPoint x: 1092, endPoint y: 465, distance: 26.5
click at [1092, 465] on body "**********" at bounding box center [721, 376] width 1442 height 753
click at [1254, 466] on textarea "**********" at bounding box center [1215, 398] width 225 height 300
type textarea "**********"
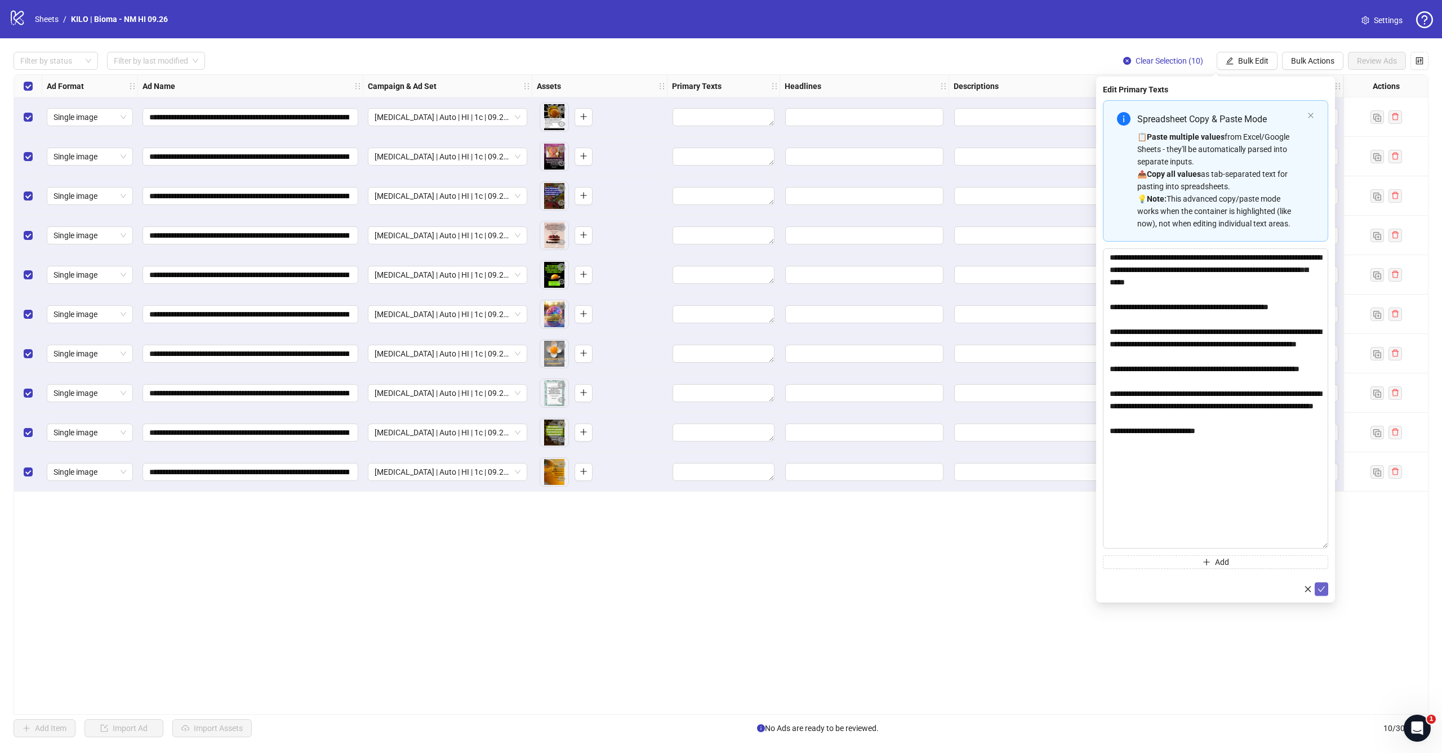
click at [1324, 592] on icon "check" at bounding box center [1321, 589] width 8 height 8
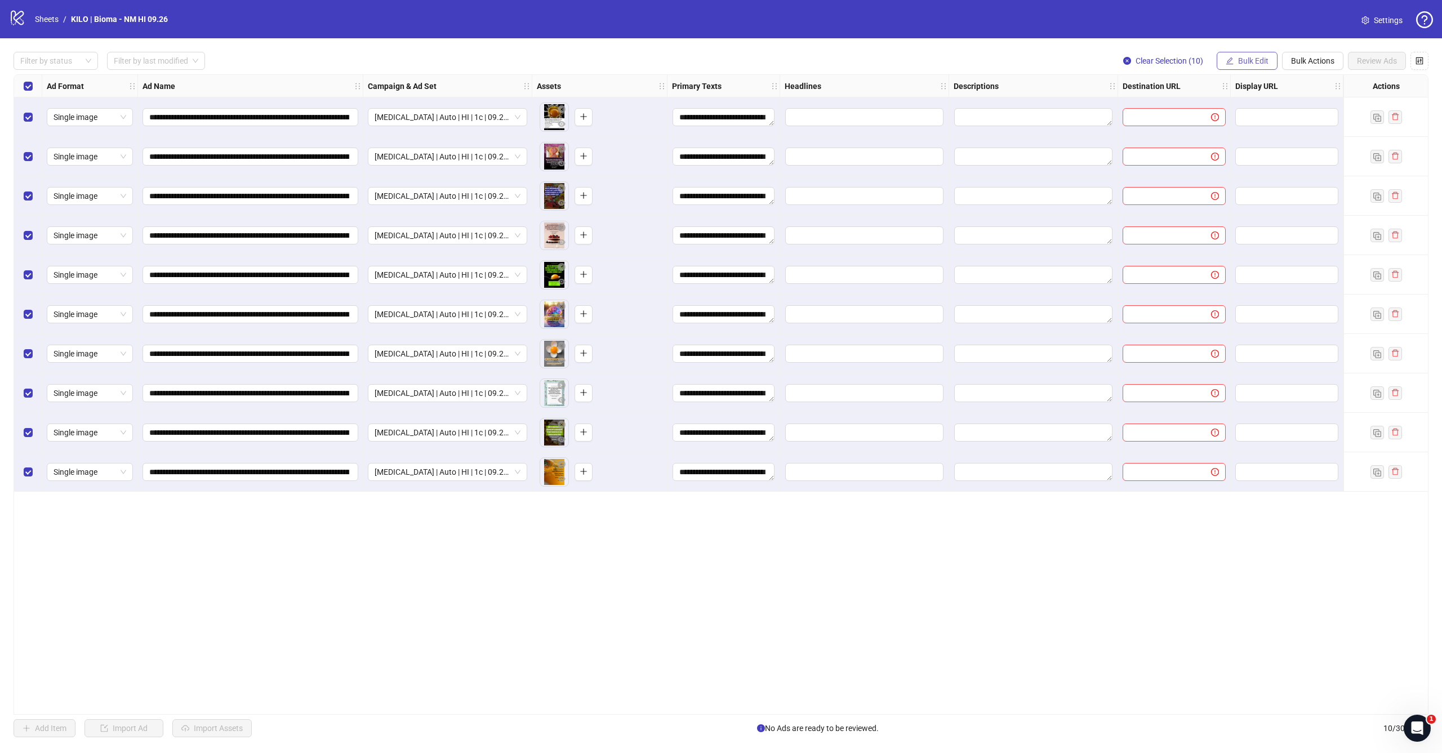
click at [1243, 64] on span "Bulk Edit" at bounding box center [1253, 60] width 30 height 9
click at [1232, 158] on span "Headlines" at bounding box center [1258, 155] width 67 height 12
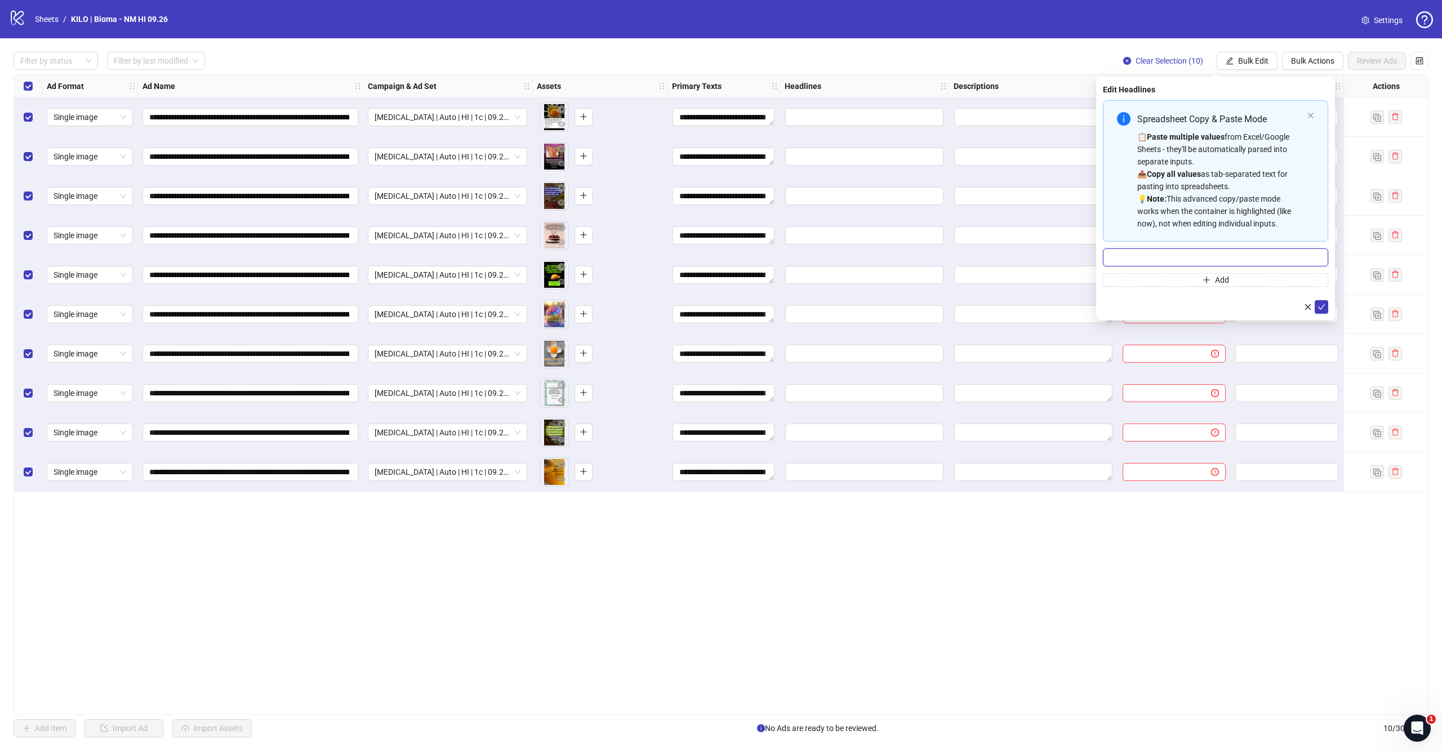
click at [1148, 256] on input "Multi-input container - paste or copy values" at bounding box center [1215, 257] width 225 height 18
paste input "**********"
type input "**********"
click at [1323, 304] on icon "check" at bounding box center [1321, 307] width 8 height 8
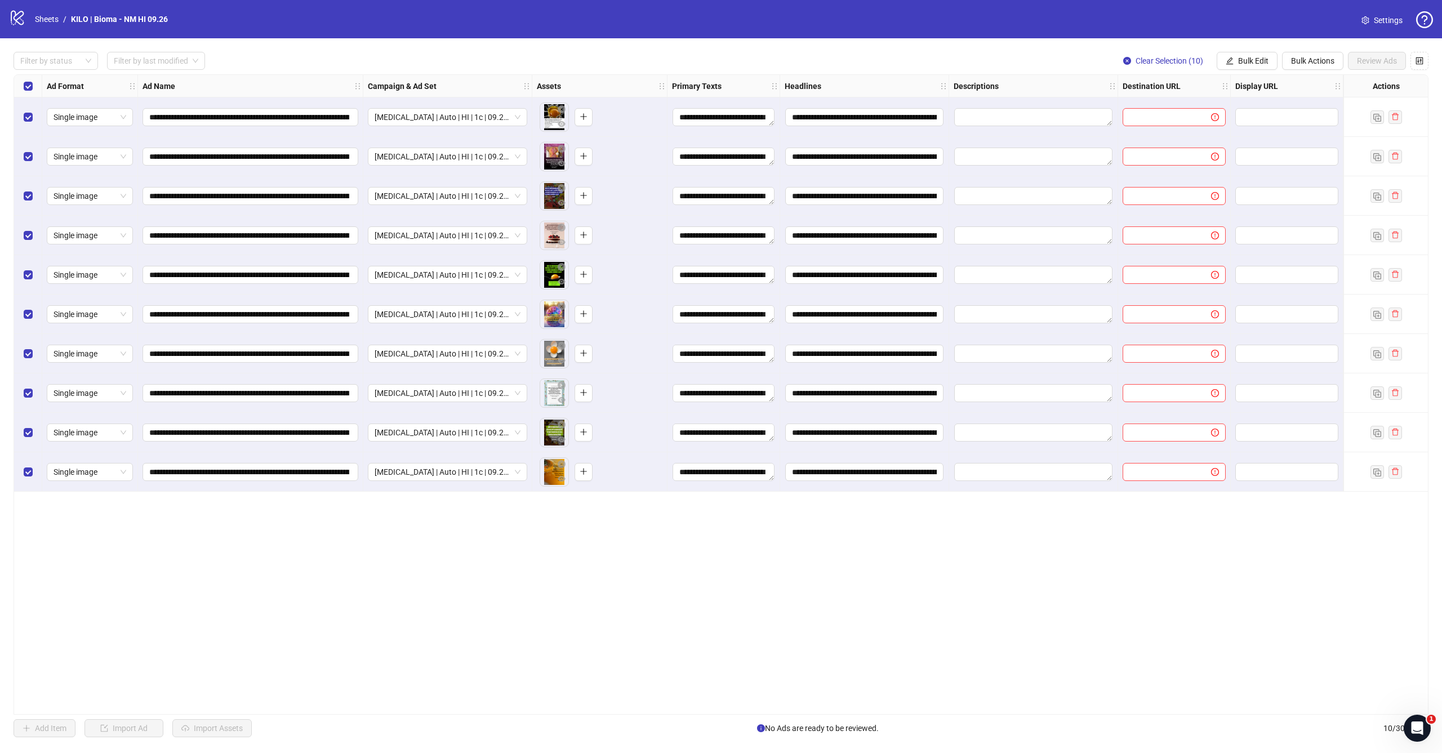
scroll to position [0, 196]
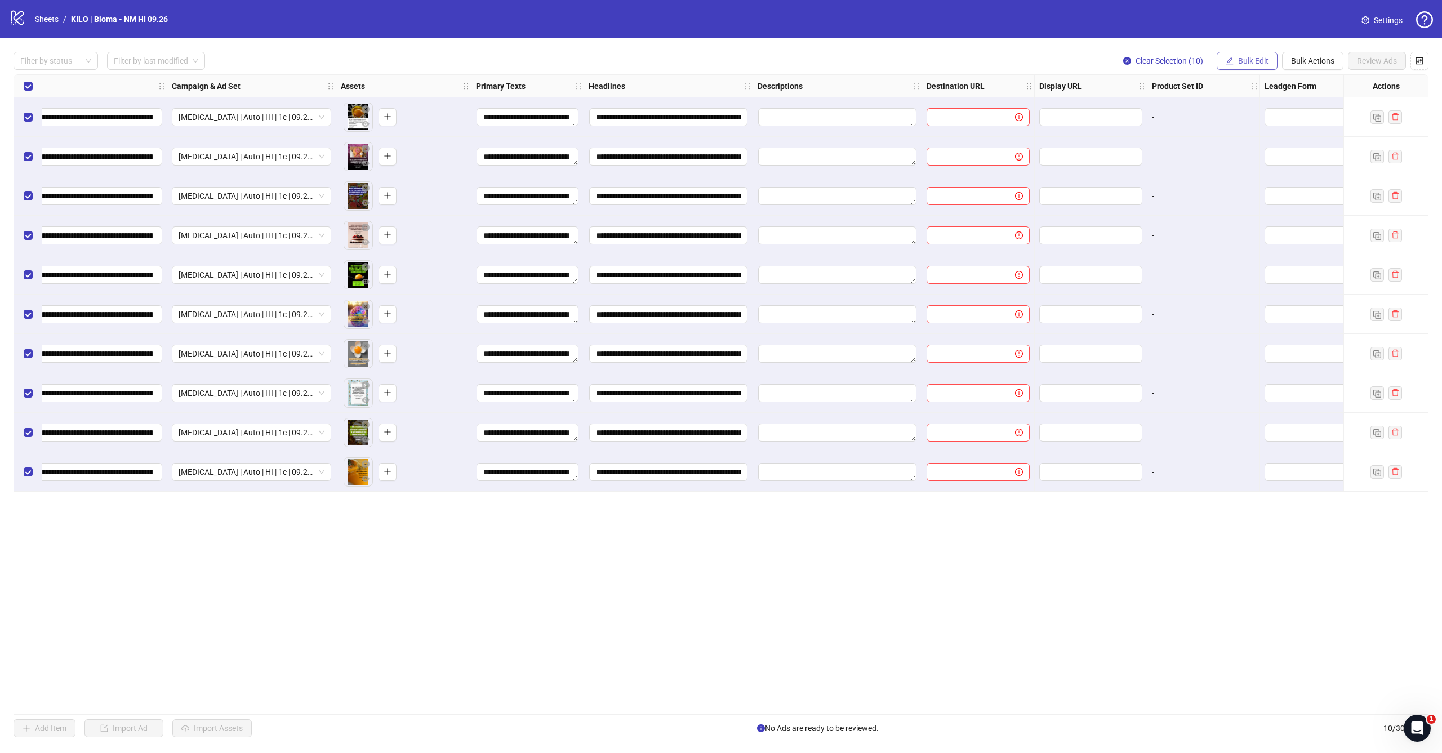
click at [1241, 59] on span "Bulk Edit" at bounding box center [1253, 60] width 30 height 9
click at [1243, 193] on span "Destination URL" at bounding box center [1258, 191] width 67 height 12
click at [1151, 116] on span at bounding box center [1215, 109] width 225 height 18
click at [1165, 114] on input "text" at bounding box center [1211, 109] width 203 height 12
paste input "**********"
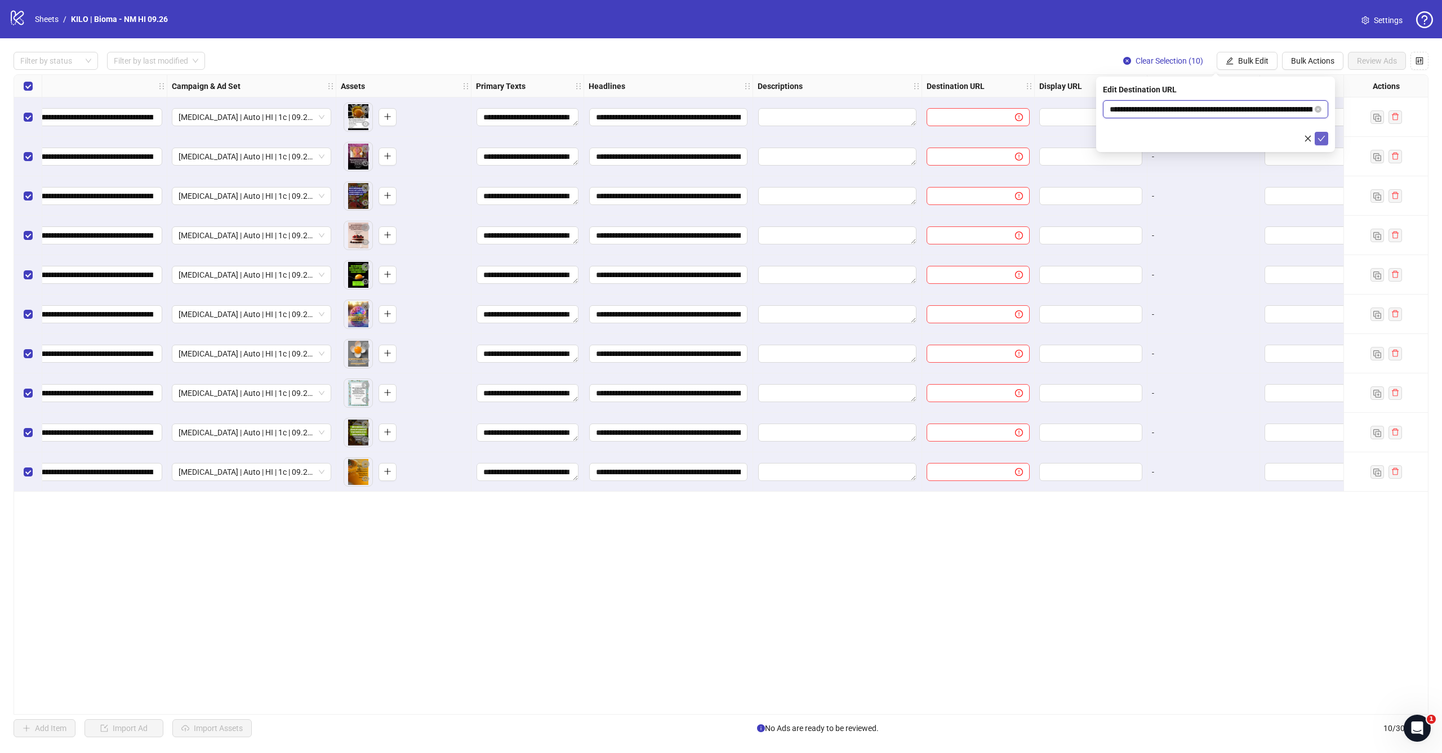
type input "**********"
click at [1324, 140] on icon "check" at bounding box center [1321, 139] width 8 height 8
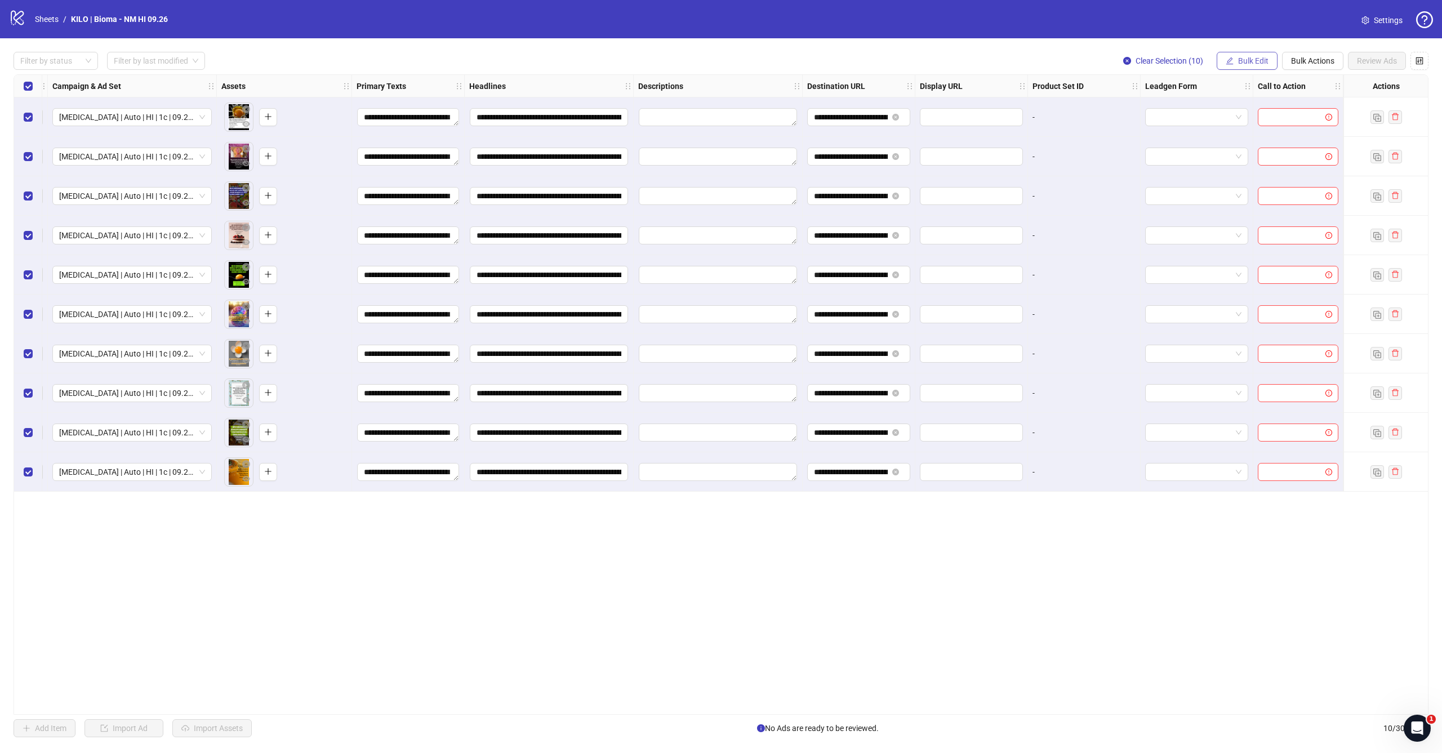
scroll to position [0, 315]
click at [1259, 60] on span "Bulk Edit" at bounding box center [1253, 60] width 30 height 9
click at [1241, 246] on span "Call to Action" at bounding box center [1258, 245] width 67 height 12
click at [1230, 107] on input "search" at bounding box center [1211, 109] width 202 height 17
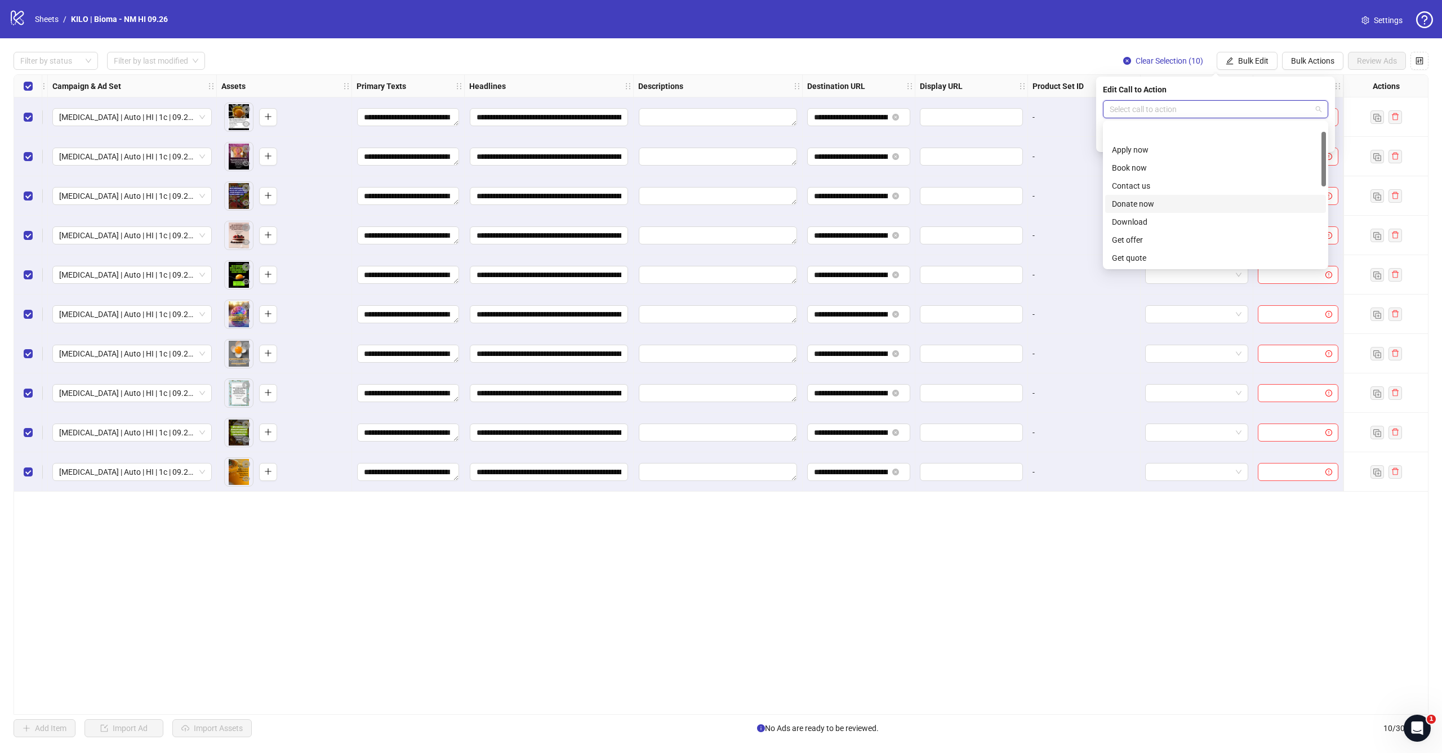
scroll to position [113, 0]
click at [1187, 184] on div "Learn more" at bounding box center [1215, 181] width 207 height 12
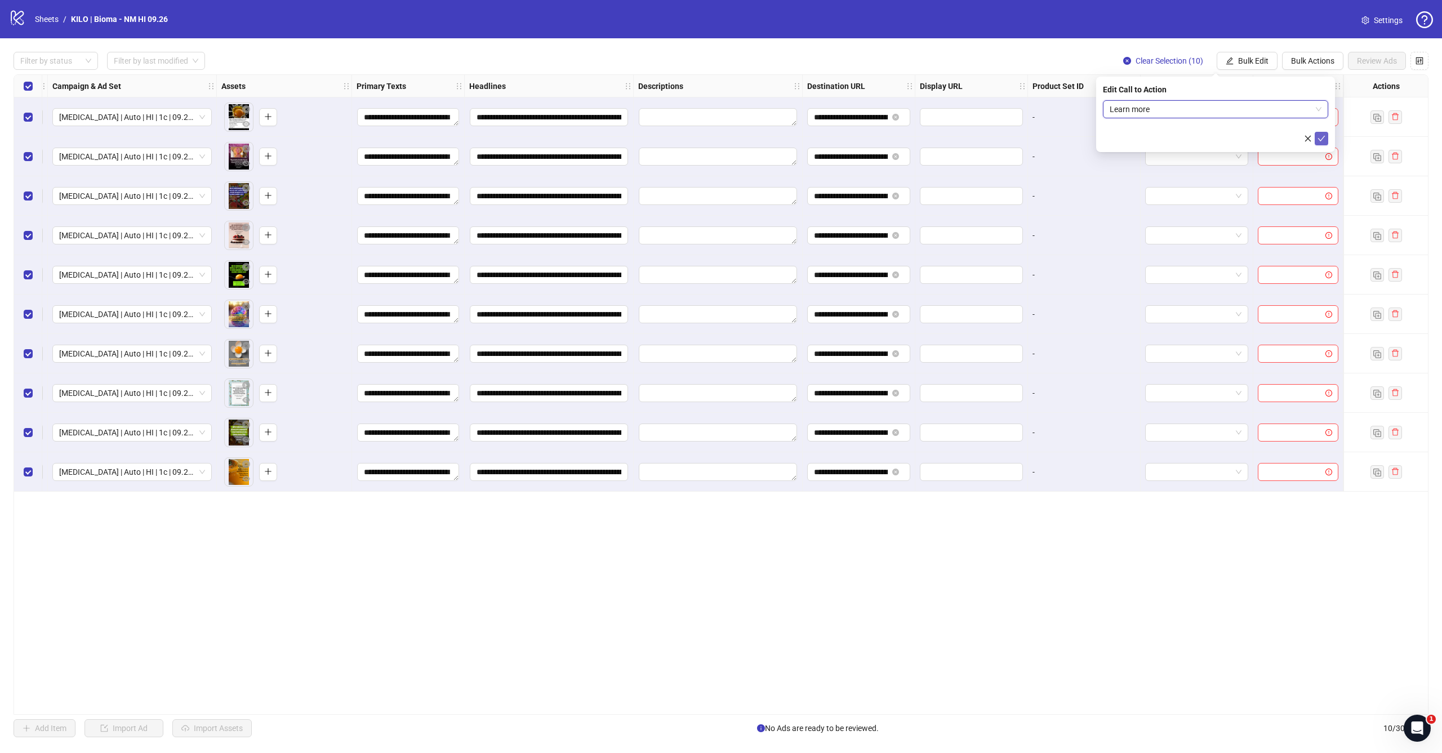
click at [1327, 143] on button "submit" at bounding box center [1322, 139] width 14 height 14
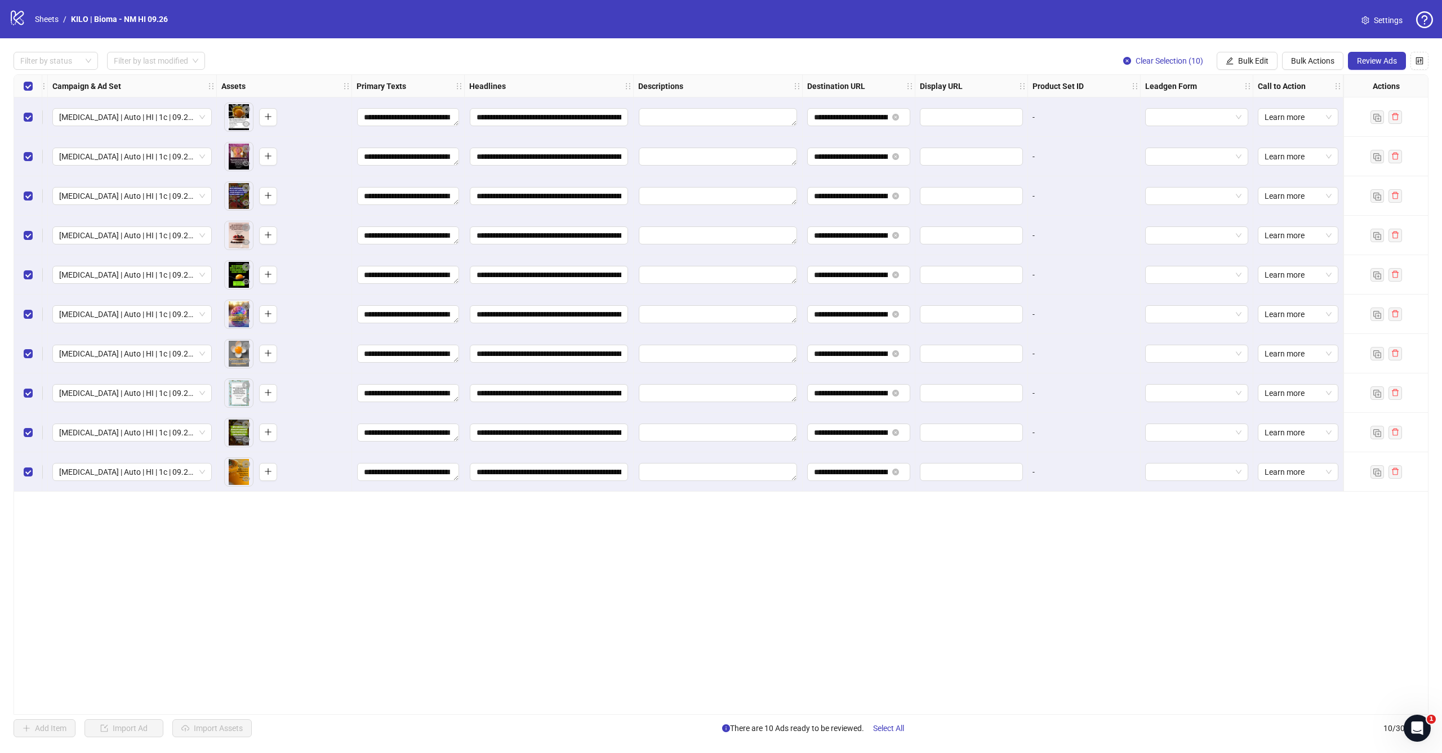
scroll to position [0, 0]
click at [1380, 57] on span "Review Ads" at bounding box center [1377, 60] width 40 height 9
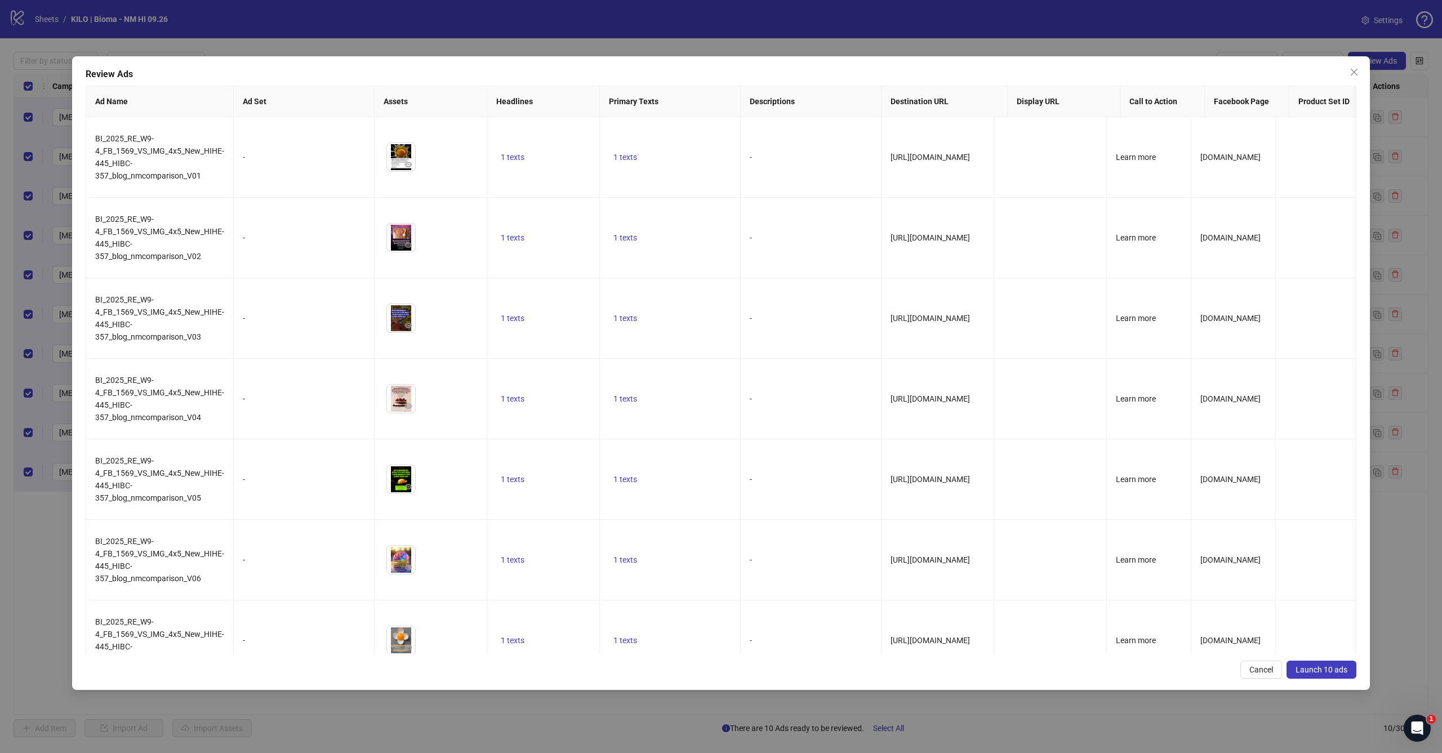
click at [1308, 671] on span "Launch 10 ads" at bounding box center [1321, 669] width 52 height 9
